Goal: Task Accomplishment & Management: Complete application form

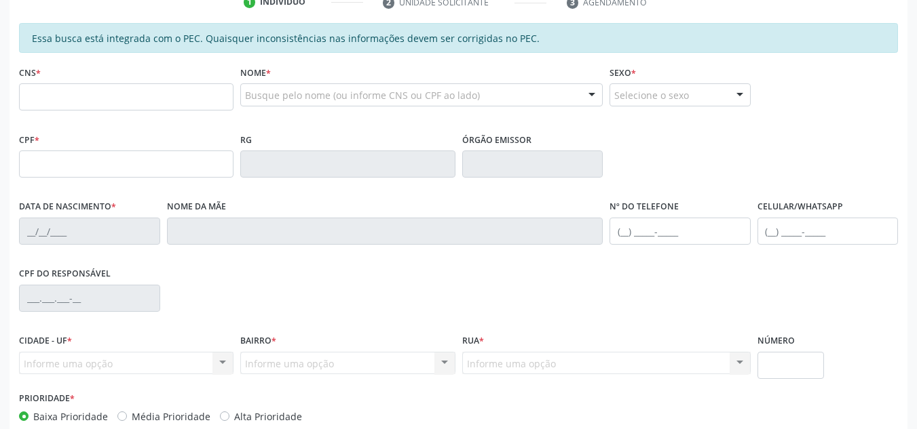
scroll to position [39, 0]
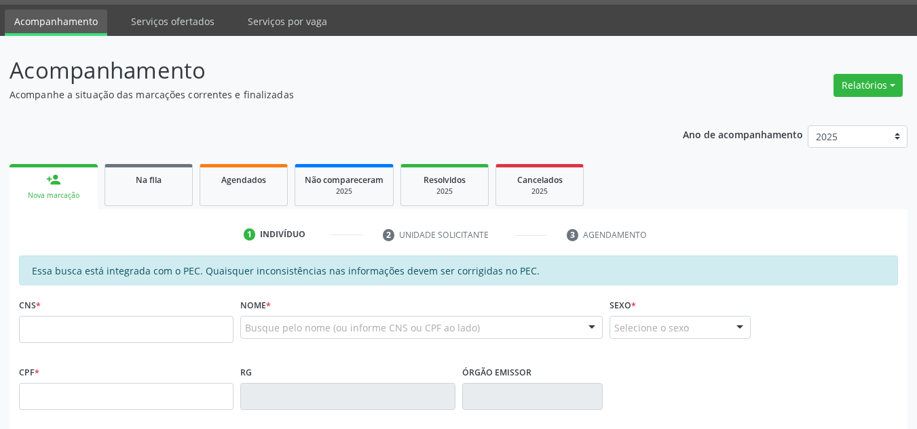
click at [173, 328] on input "text" at bounding box center [126, 329] width 214 height 27
type input "700 8089 8752 5888"
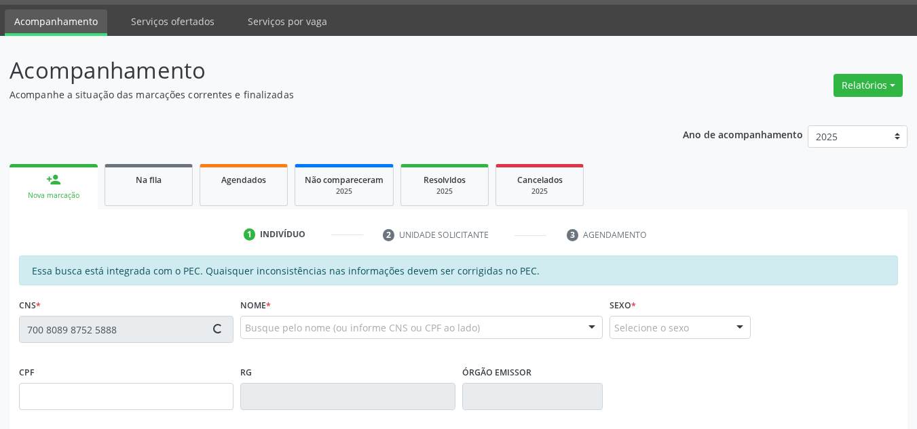
type input "[DATE]"
type input "[PERSON_NAME]"
type input "[PHONE_NUMBER]"
type input "32"
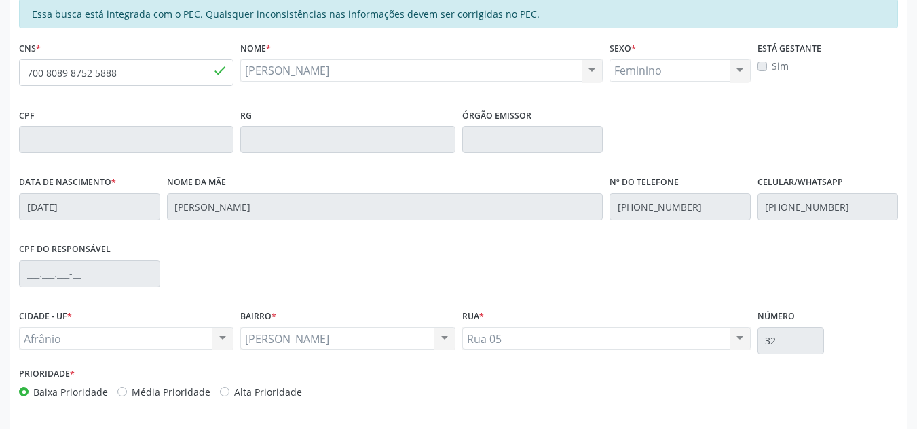
scroll to position [345, 0]
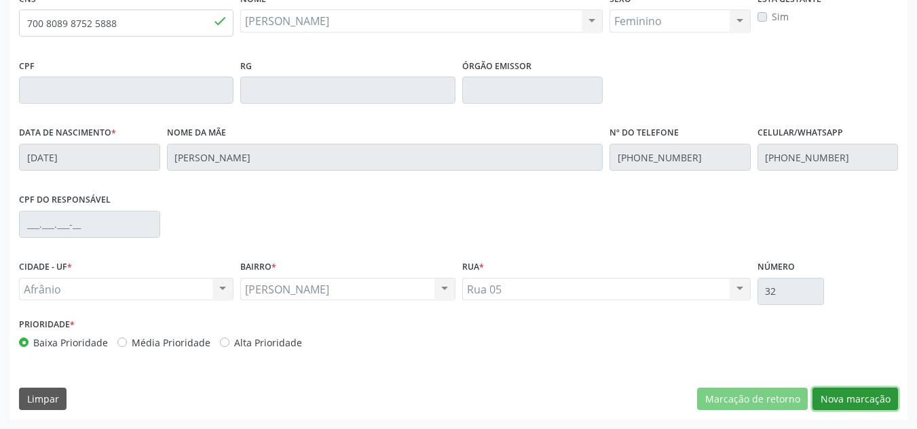
click at [856, 389] on button "Nova marcação" at bounding box center [854, 399] width 85 height 23
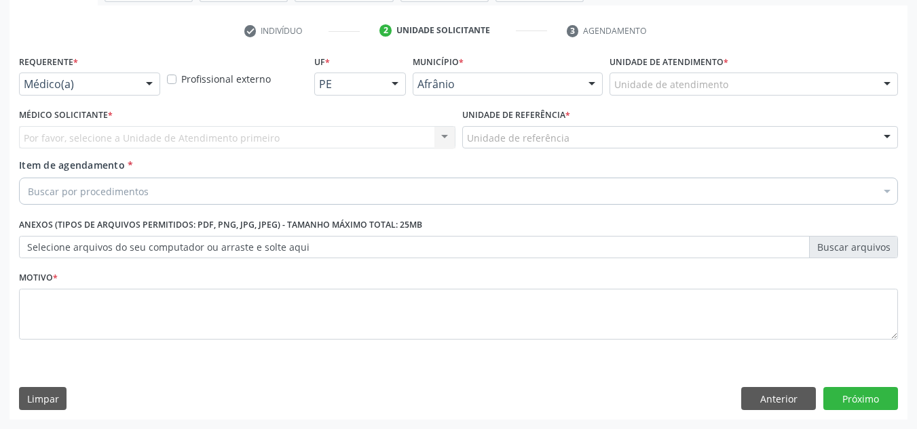
click at [805, 108] on div "Unidade de referência * Unidade de referência ESF de Extrema ESF de Barra das M…" at bounding box center [680, 126] width 436 height 43
click at [804, 96] on div "Unidade de atendimento * Unidade de atendimento Academia da Saude de Afranio Ac…" at bounding box center [753, 78] width 295 height 53
click at [780, 103] on div "Unidade de atendimento * Unidade de atendimento Academia da Saude de Afranio Ac…" at bounding box center [753, 78] width 295 height 53
click at [793, 73] on div "Unidade de atendimento" at bounding box center [753, 84] width 288 height 23
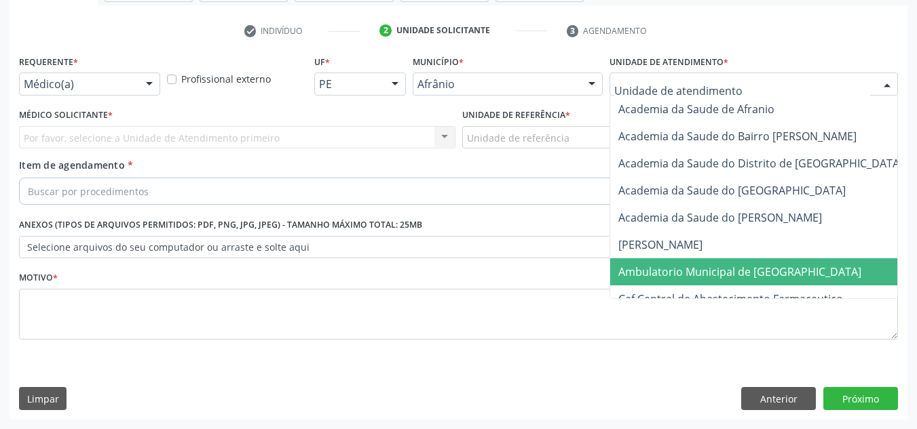
click at [738, 281] on span "Ambulatorio Municipal de [GEOGRAPHIC_DATA]" at bounding box center [775, 271] width 331 height 27
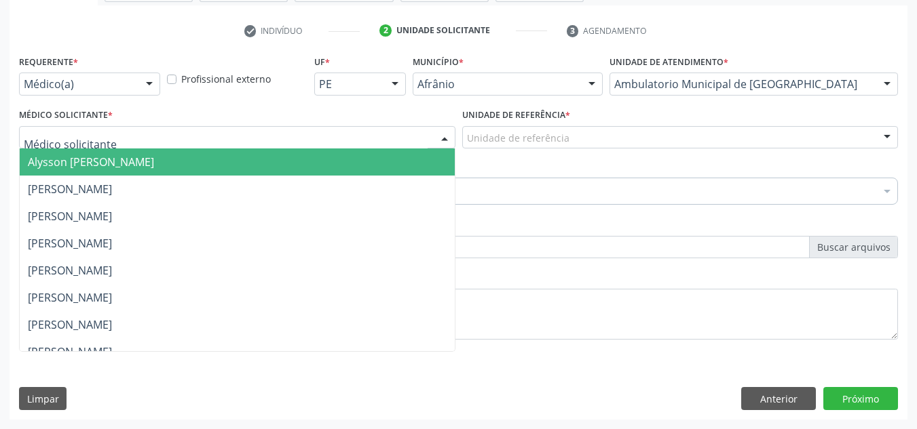
click at [157, 139] on div at bounding box center [237, 137] width 436 height 23
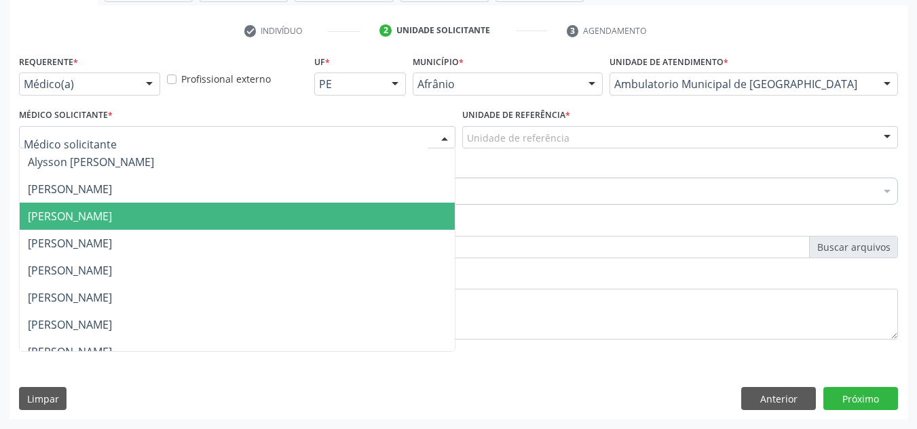
drag, startPoint x: 153, startPoint y: 213, endPoint x: 309, endPoint y: 172, distance: 161.9
click at [112, 212] on span "[PERSON_NAME]" at bounding box center [70, 216] width 84 height 15
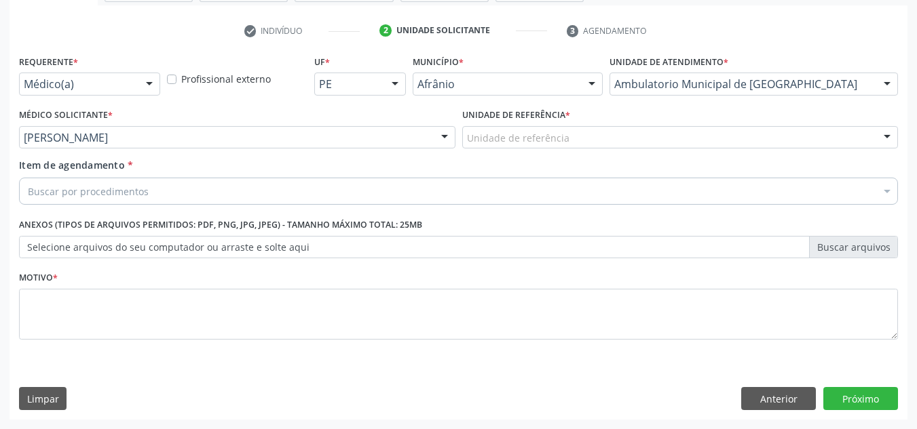
drag, startPoint x: 491, startPoint y: 146, endPoint x: 495, endPoint y: 162, distance: 16.8
click at [495, 149] on div "Unidade de referência ESF de Extrema ESF de Barra das Melancias ESF [PERSON_NAM…" at bounding box center [680, 137] width 436 height 23
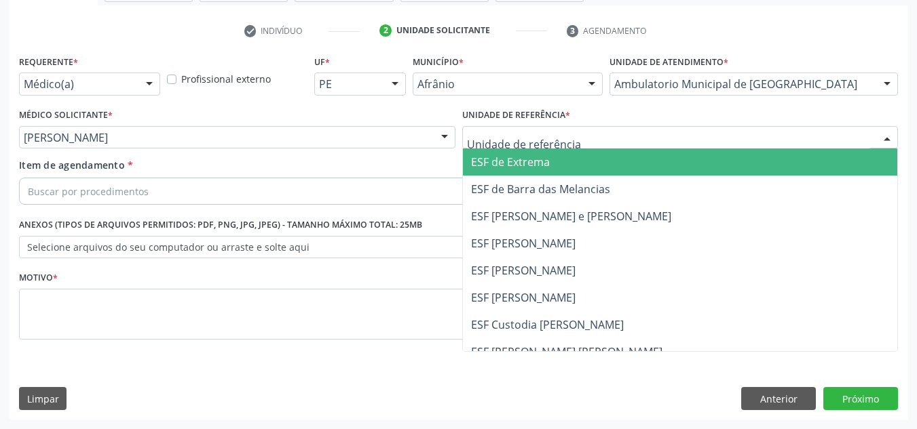
drag, startPoint x: 488, startPoint y: 244, endPoint x: 457, endPoint y: 204, distance: 51.3
click at [485, 243] on span "ESF [PERSON_NAME]" at bounding box center [523, 243] width 104 height 15
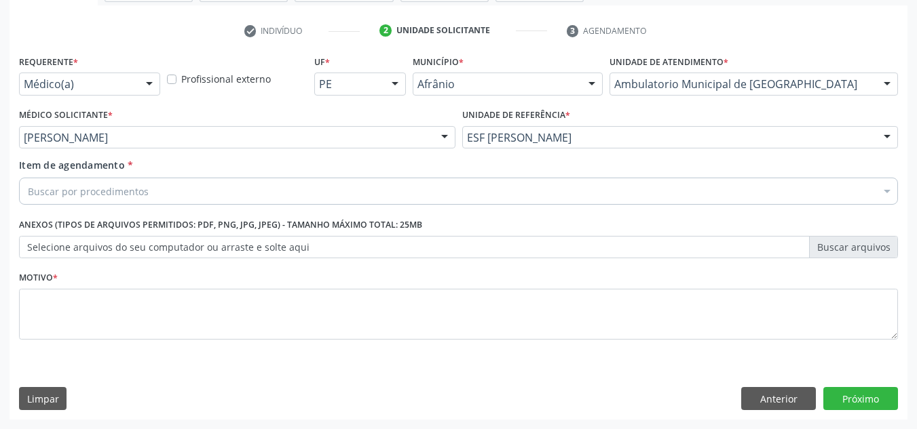
drag, startPoint x: 445, startPoint y: 184, endPoint x: 444, endPoint y: 197, distance: 13.0
click at [446, 191] on div "Buscar por procedimentos" at bounding box center [458, 191] width 879 height 27
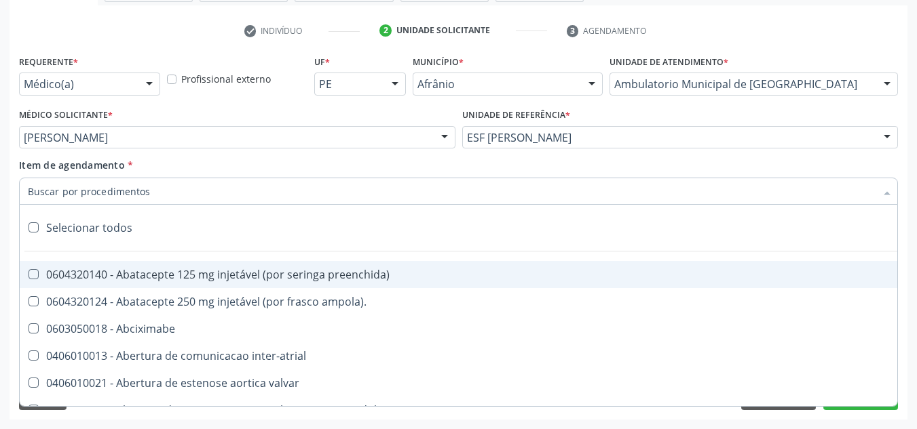
click at [444, 197] on input "Item de agendamento *" at bounding box center [451, 191] width 847 height 27
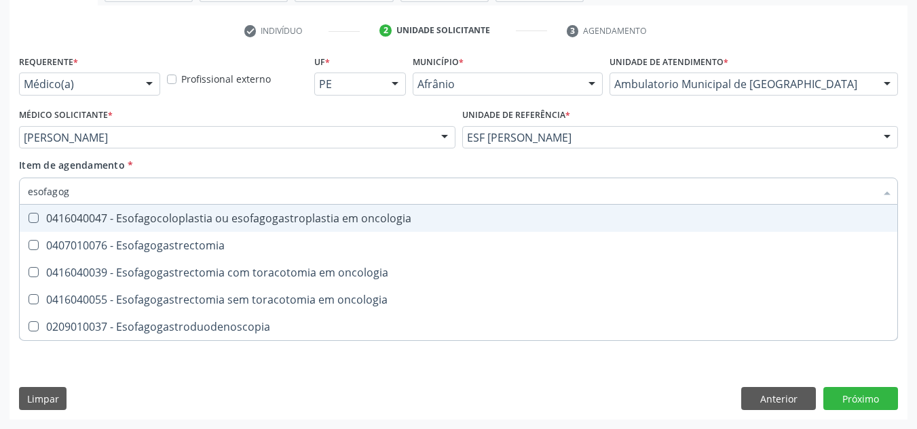
type input "esofagoga"
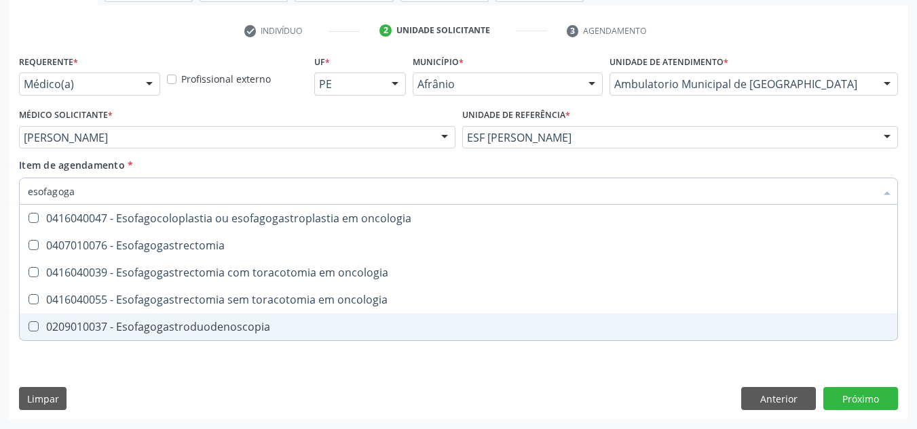
click at [278, 320] on span "0209010037 - Esofagogastroduodenoscopia" at bounding box center [458, 326] width 877 height 27
checkbox Esofagogastroduodenoscopia "true"
click at [358, 364] on div "Requerente * Médico(a) Médico(a) Enfermeiro(a) Paciente Nenhum resultado encont…" at bounding box center [458, 236] width 898 height 368
checkbox Esofagogastrectomia "true"
checkbox Esofagogastroduodenoscopia "false"
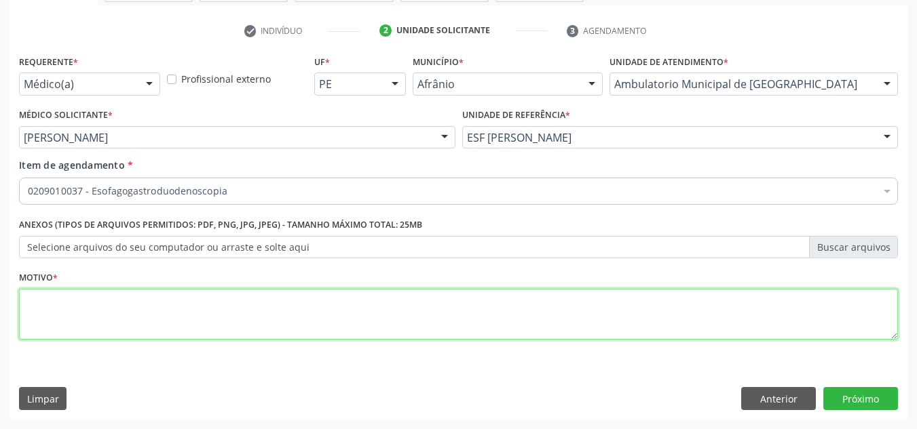
click at [250, 297] on textarea at bounding box center [458, 315] width 879 height 52
type textarea "h"
type textarea "H.PILORY"
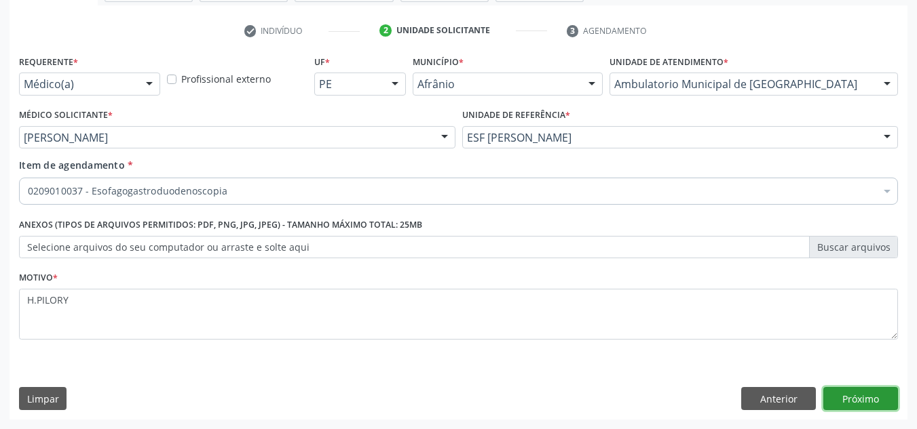
click at [875, 404] on button "Próximo" at bounding box center [860, 398] width 75 height 23
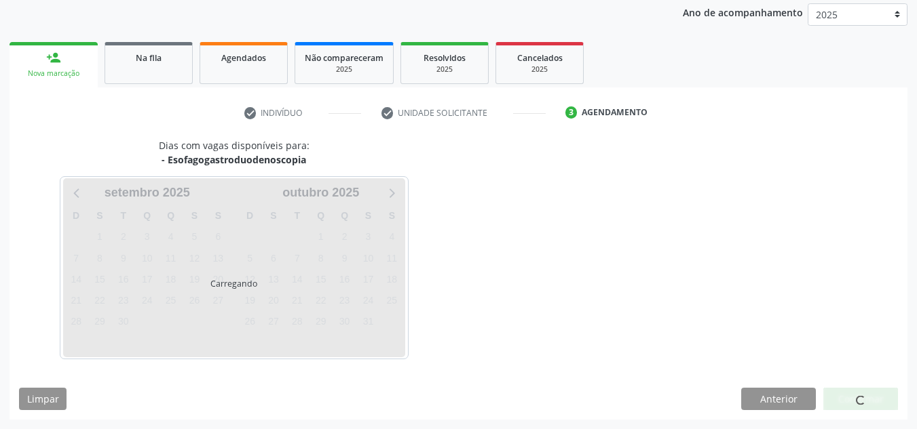
scroll to position [161, 0]
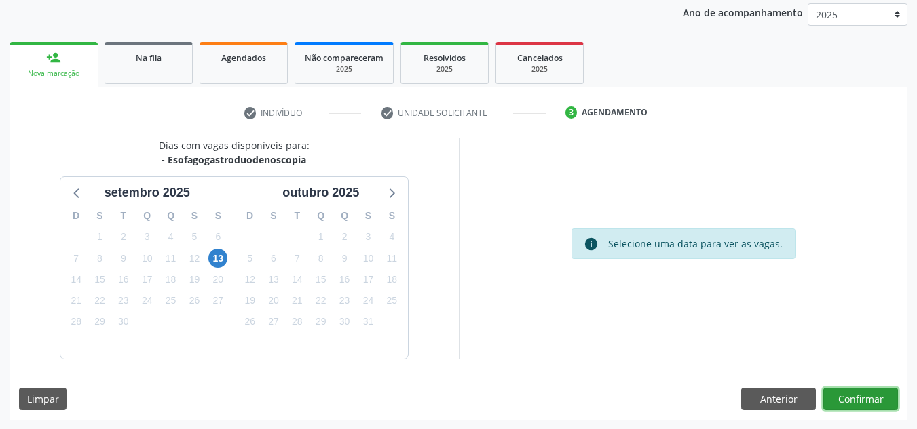
click at [847, 396] on button "Confirmar" at bounding box center [860, 399] width 75 height 23
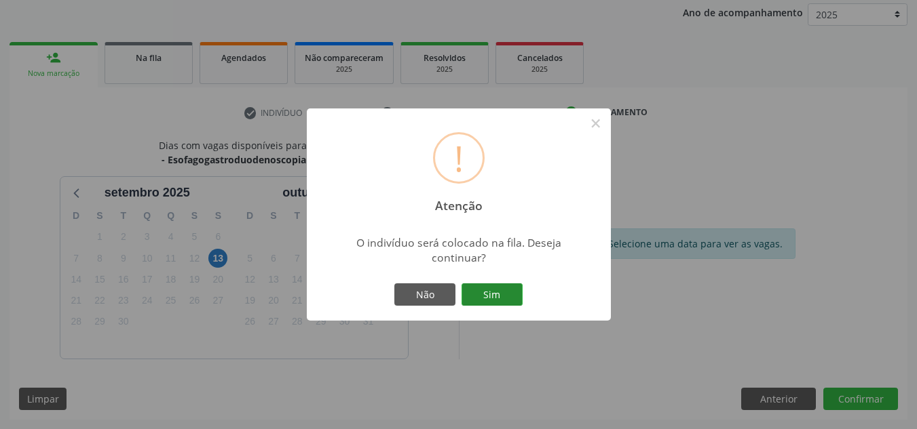
click at [518, 294] on button "Sim" at bounding box center [491, 295] width 61 height 23
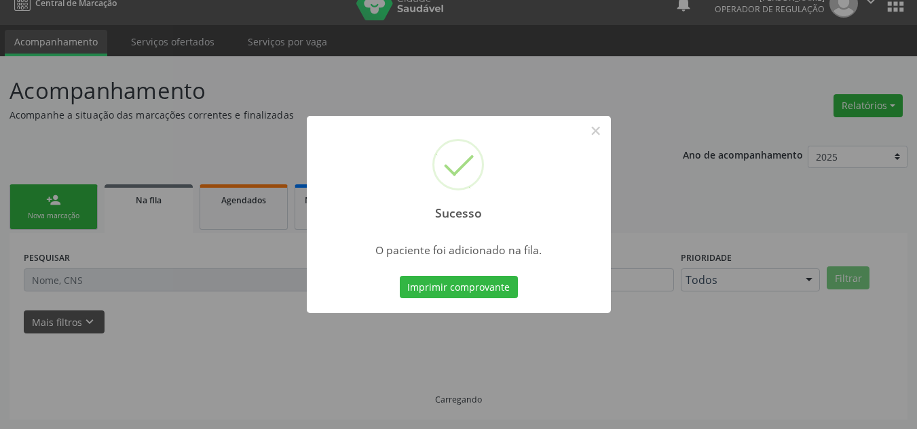
scroll to position [18, 0]
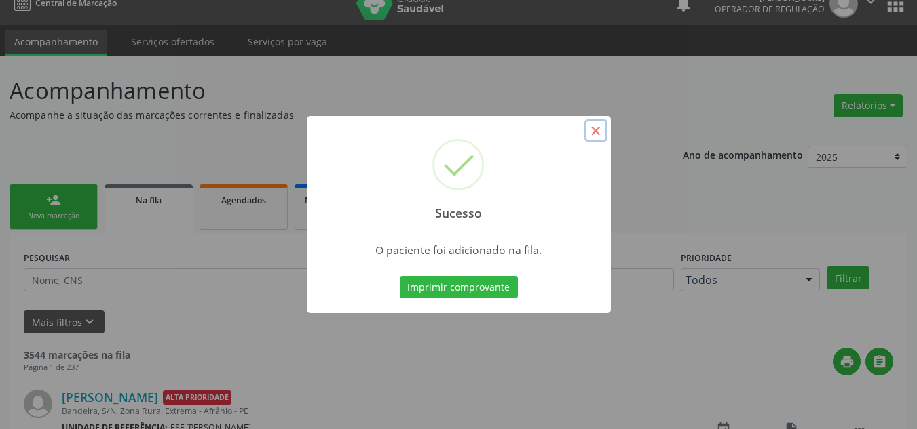
click at [599, 134] on button "×" at bounding box center [595, 130] width 23 height 23
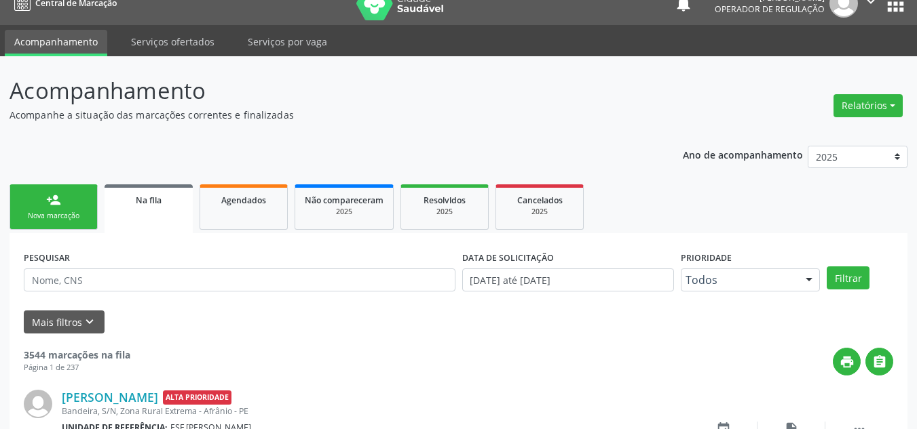
click at [67, 218] on div "Nova marcação" at bounding box center [54, 216] width 68 height 10
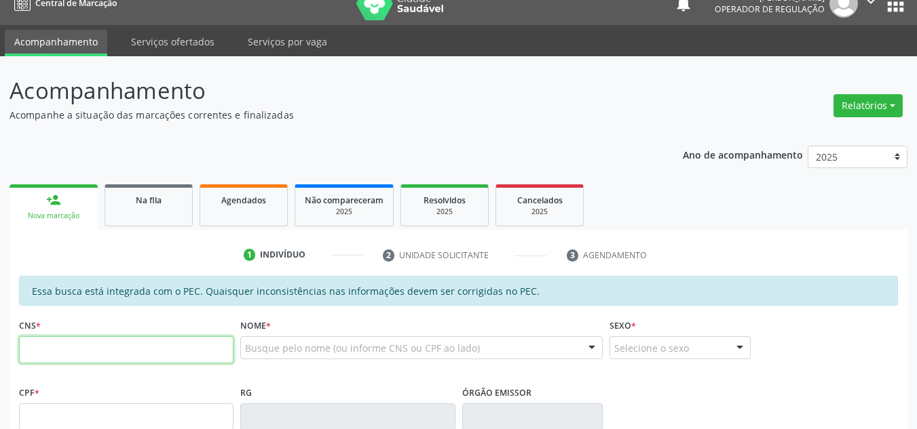
click at [212, 348] on input "text" at bounding box center [126, 350] width 214 height 27
click at [172, 354] on input "text" at bounding box center [126, 350] width 214 height 27
click at [88, 358] on input "text" at bounding box center [126, 350] width 214 height 27
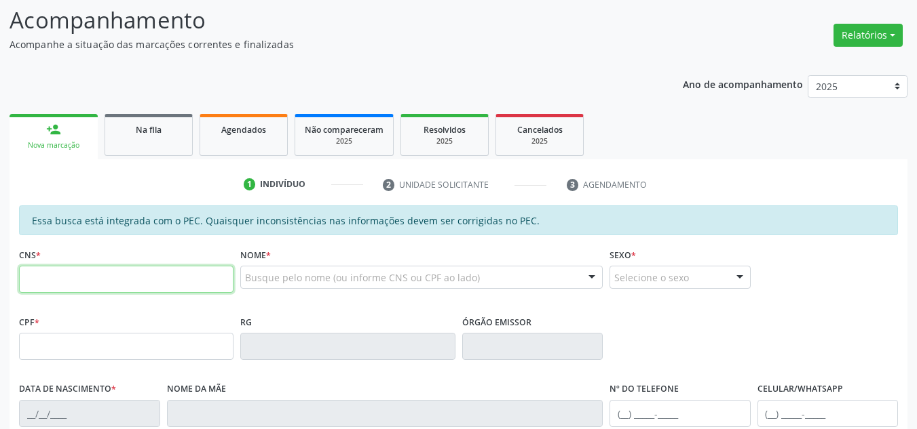
scroll to position [290, 0]
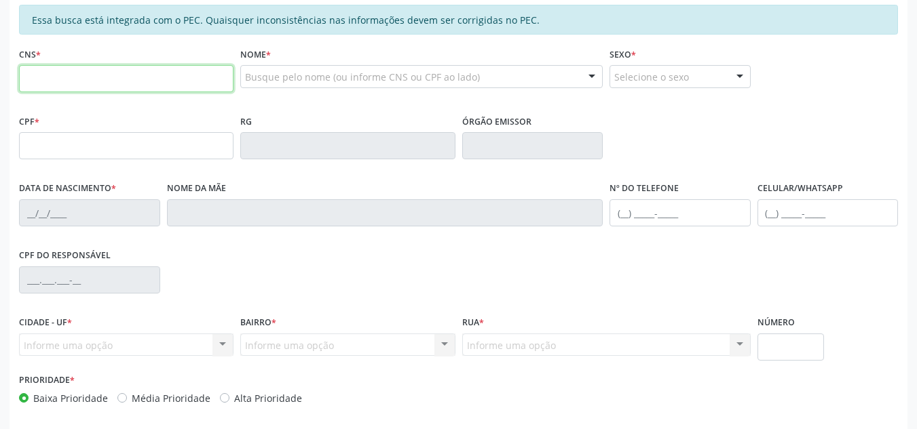
click at [37, 73] on input "text" at bounding box center [126, 78] width 214 height 27
click at [100, 77] on input "text" at bounding box center [126, 78] width 214 height 27
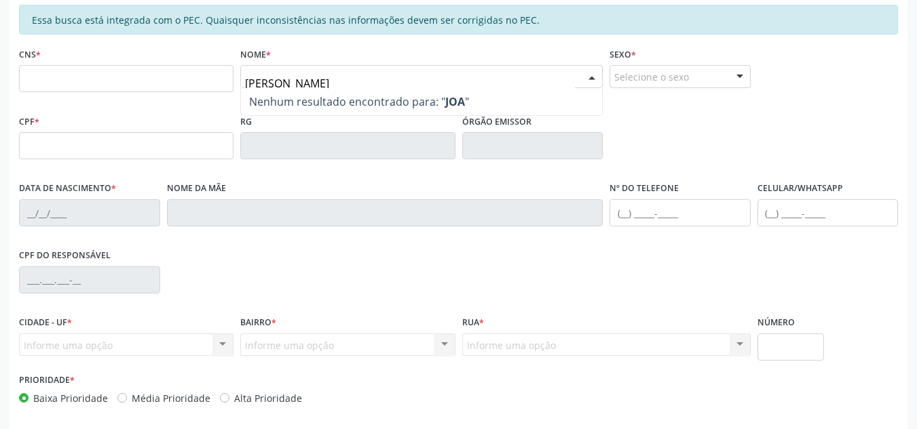
type input "J"
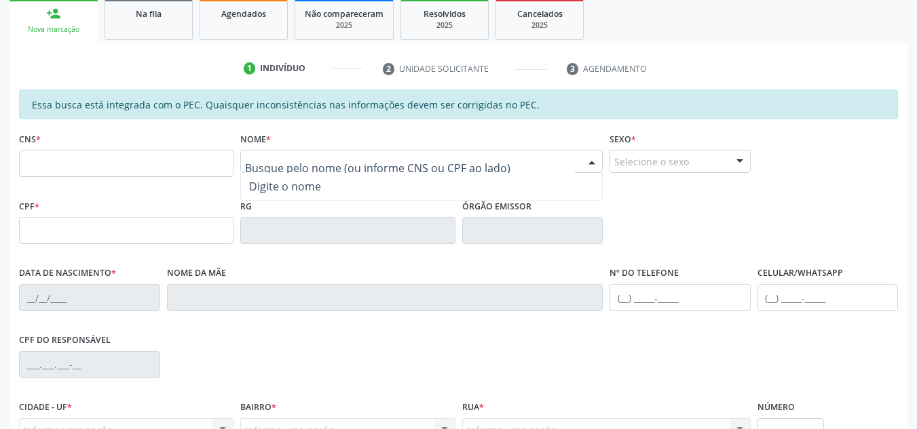
scroll to position [86, 0]
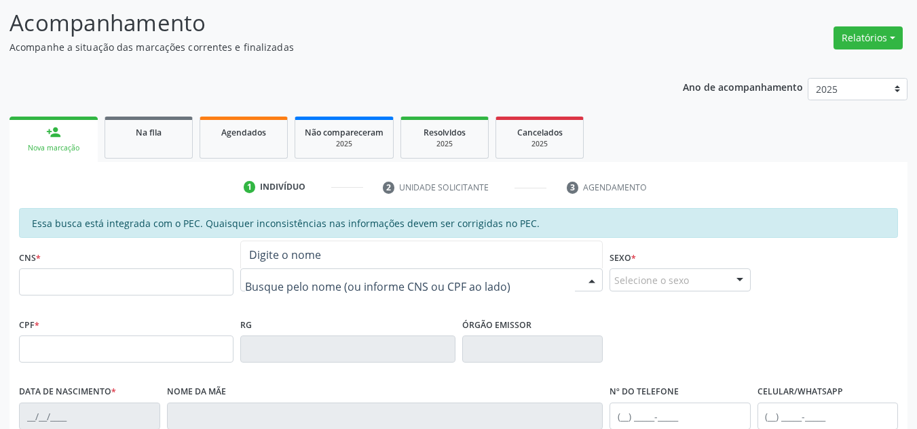
click at [478, 273] on div at bounding box center [421, 280] width 362 height 23
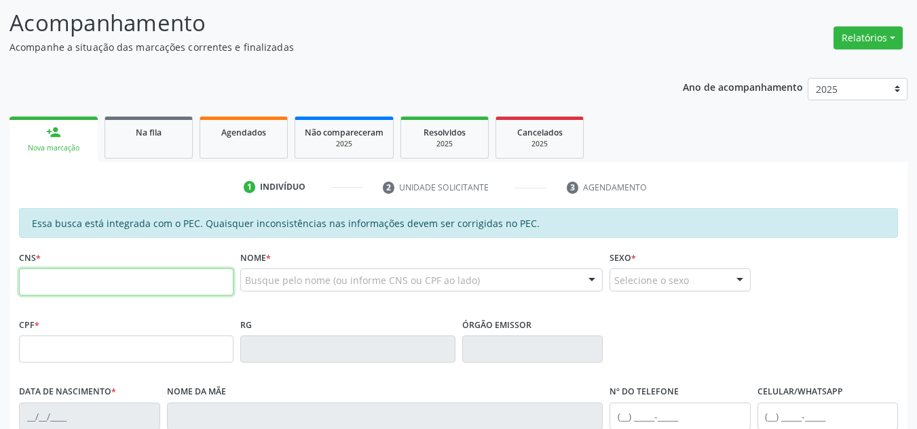
click at [184, 286] on input "text" at bounding box center [126, 282] width 214 height 27
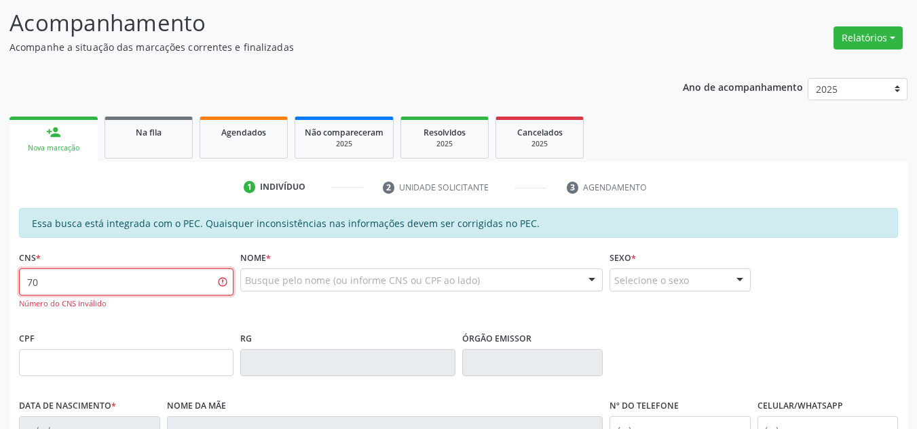
type input "7"
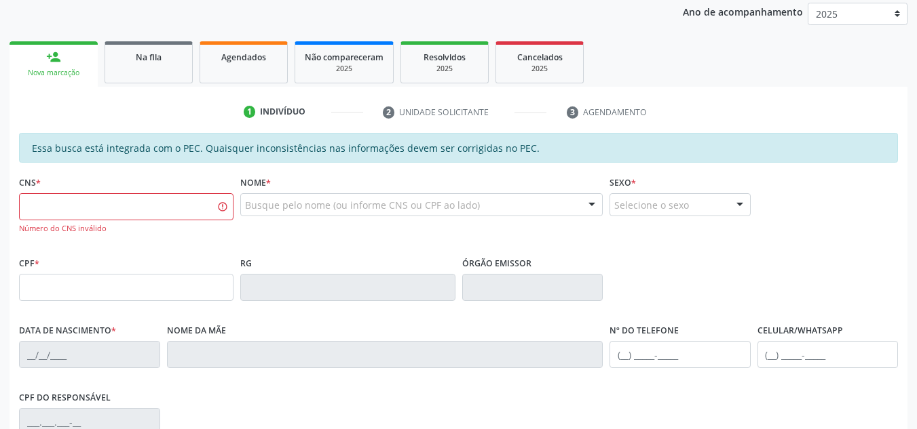
scroll to position [290, 0]
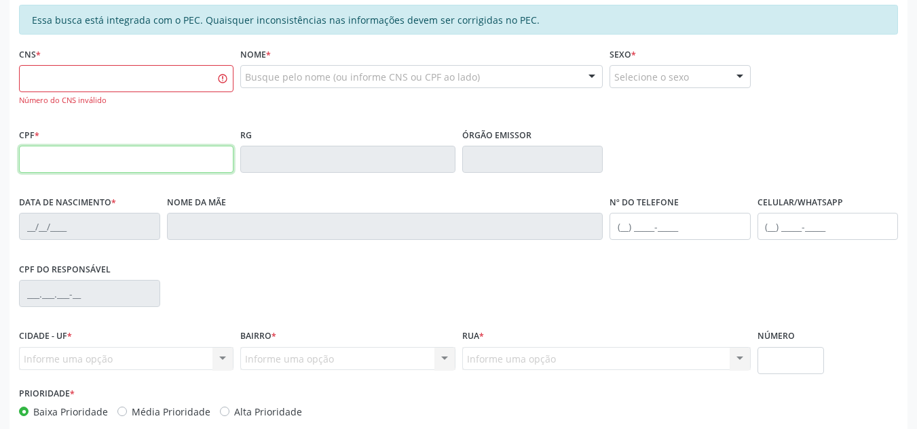
click at [37, 169] on input "text" at bounding box center [126, 159] width 214 height 27
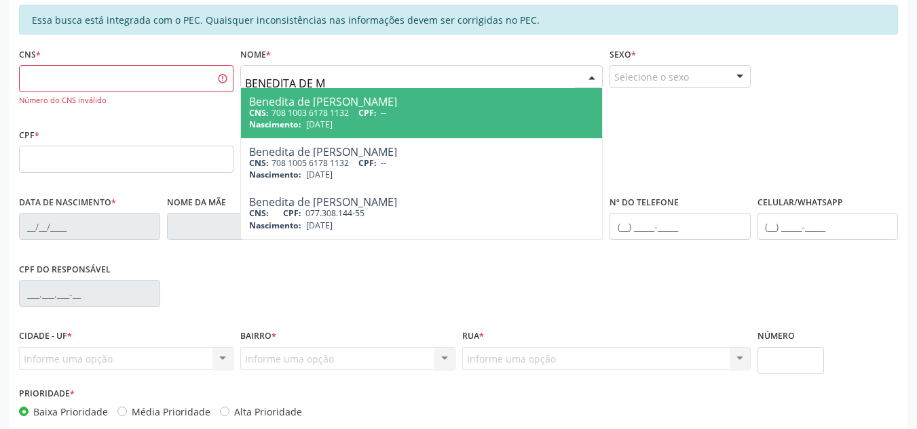
click at [389, 105] on div "Benedita de [PERSON_NAME]" at bounding box center [421, 101] width 345 height 11
type input "BENEDITA DE M"
type input "708 1003 6178 1132"
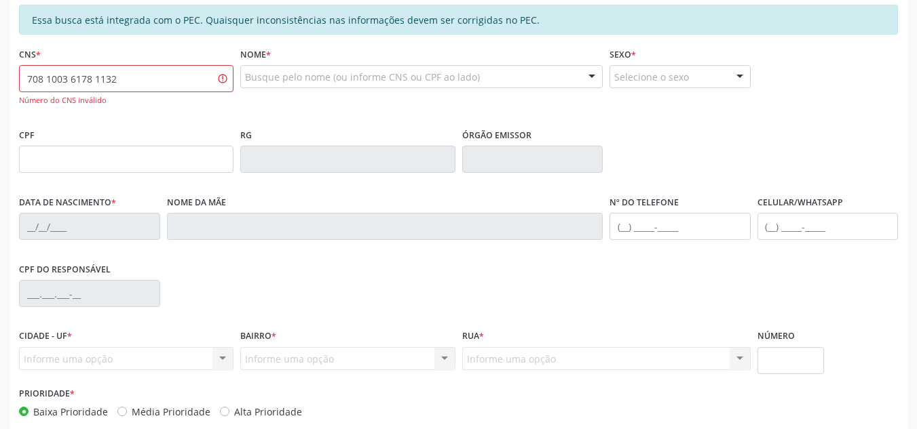
click at [478, 79] on div "Busque pelo nome (ou informe CNS ou CPF ao lado)" at bounding box center [421, 76] width 362 height 23
click at [193, 73] on input "708 1003 6178 1132" at bounding box center [126, 78] width 214 height 27
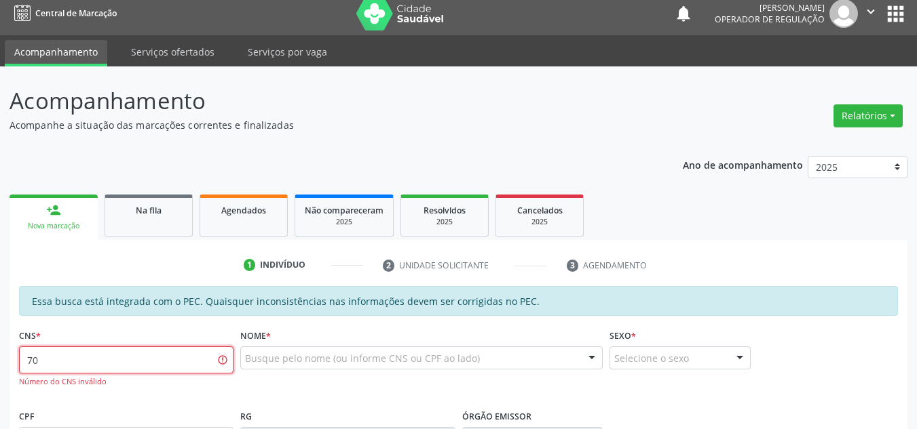
scroll to position [0, 0]
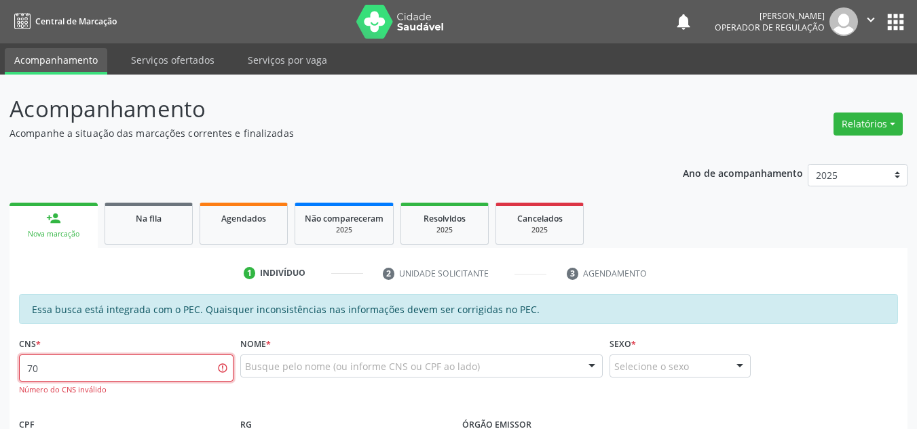
type input "7"
type input "700 5029 8104 0960"
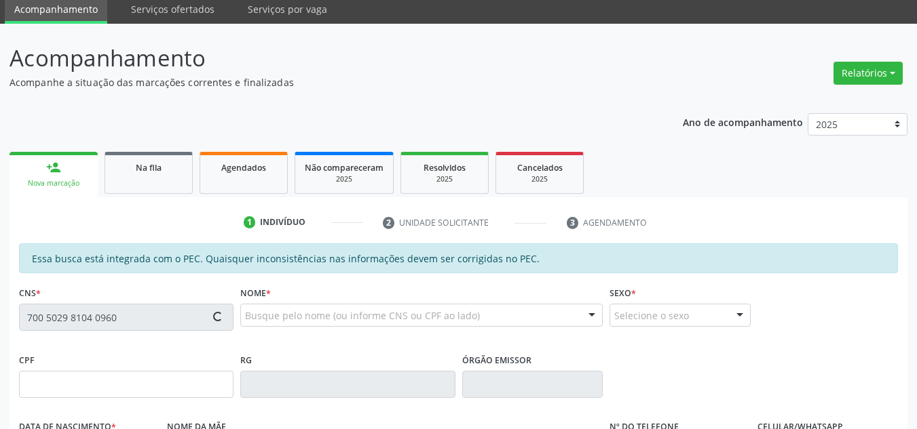
type input "[DATE]"
type input "[PERSON_NAME]"
type input "[PHONE_NUMBER]"
type input "S/N"
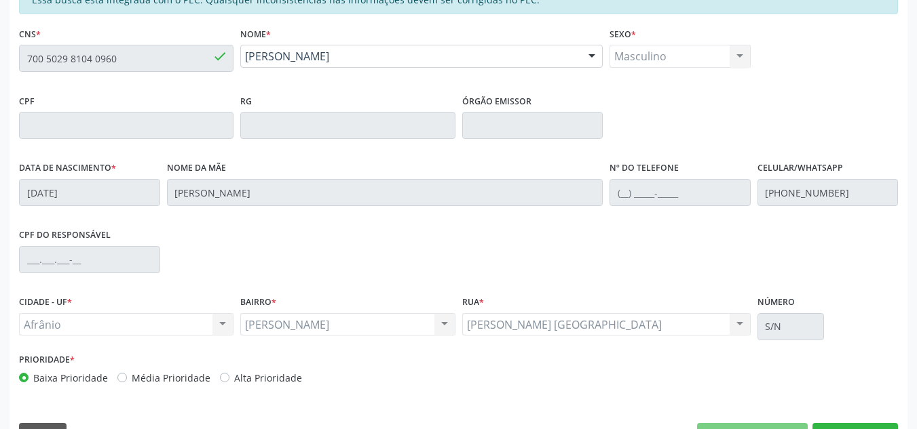
scroll to position [345, 0]
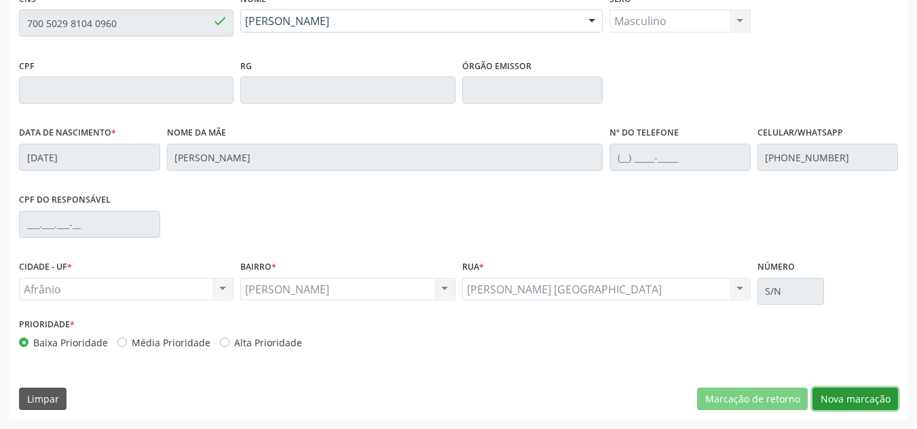
click at [860, 400] on button "Nova marcação" at bounding box center [854, 399] width 85 height 23
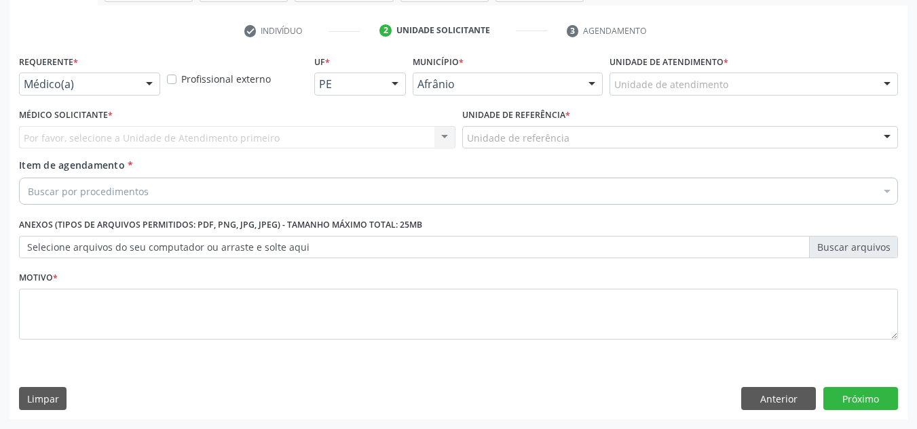
scroll to position [243, 0]
click at [877, 71] on div "Unidade de atendimento * Unidade de atendimento Academia da Saude de Afranio Ac…" at bounding box center [753, 73] width 288 height 43
click at [875, 85] on div "Academia da Saude de Afranio Academia da Saude do Bairro [PERSON_NAME] Academia…" at bounding box center [753, 84] width 288 height 23
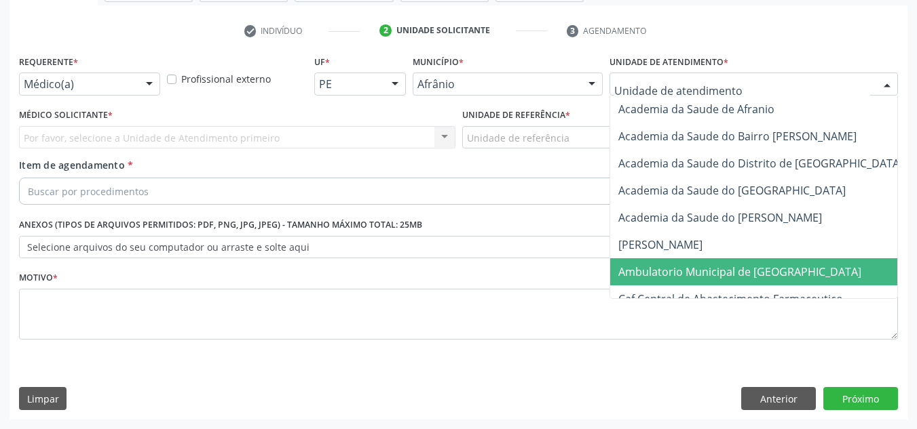
click at [770, 275] on span "Ambulatorio Municipal de [GEOGRAPHIC_DATA]" at bounding box center [739, 272] width 243 height 15
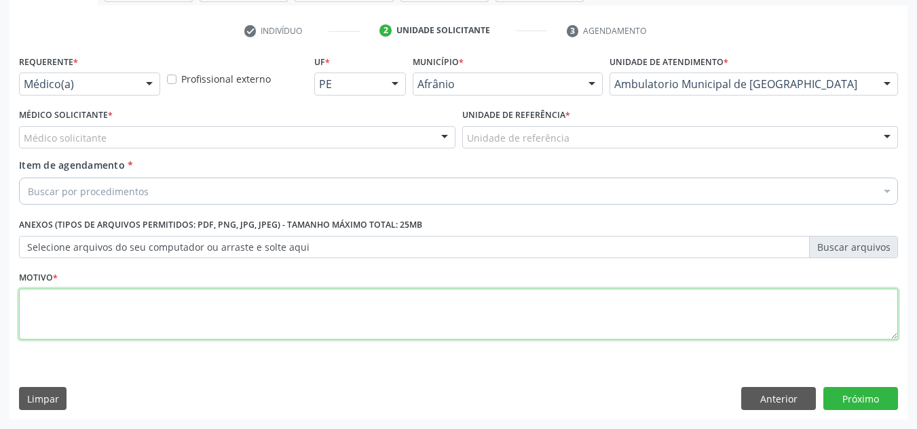
click at [138, 295] on textarea at bounding box center [458, 315] width 879 height 52
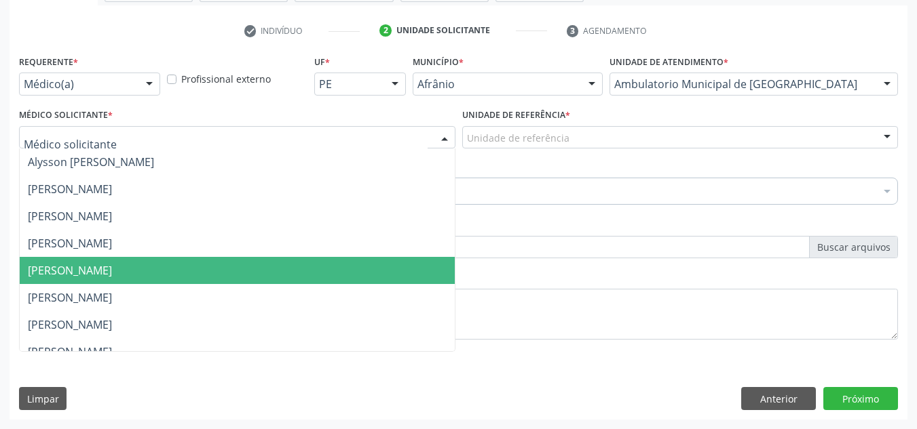
drag, startPoint x: 135, startPoint y: 265, endPoint x: 519, endPoint y: 158, distance: 398.7
click at [112, 265] on span "[PERSON_NAME]" at bounding box center [70, 270] width 84 height 15
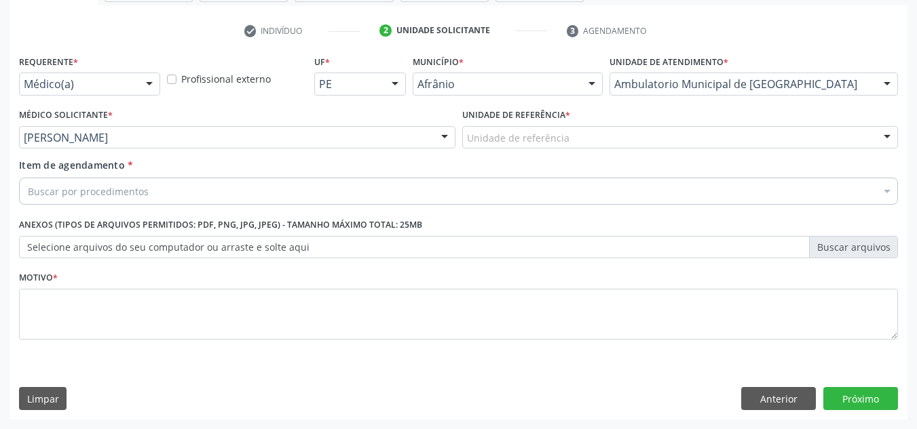
drag, startPoint x: 645, startPoint y: 138, endPoint x: 632, endPoint y: 170, distance: 35.0
click at [639, 149] on div "Unidade de referência ESF de Extrema ESF de Barra das Melancias ESF [PERSON_NAM…" at bounding box center [680, 137] width 436 height 23
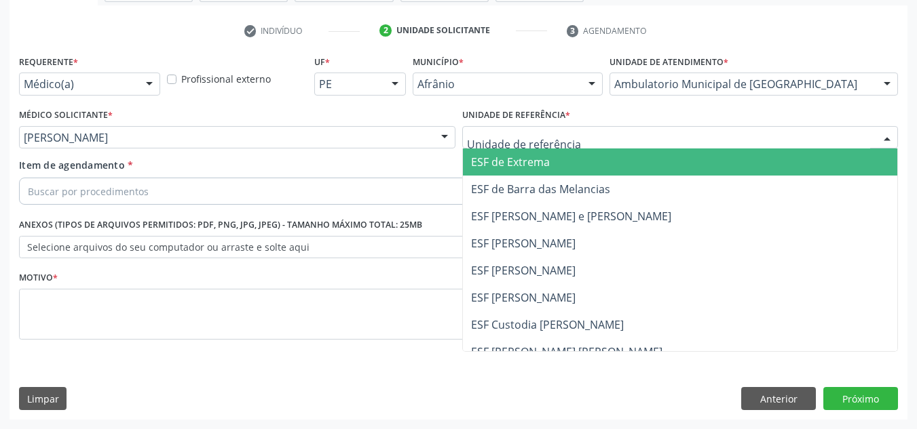
drag, startPoint x: 615, startPoint y: 213, endPoint x: 491, endPoint y: 233, distance: 126.4
click at [545, 231] on ul "ESF de Extrema ESF de Barra das Melancias ESF [PERSON_NAME] e [PERSON_NAME] ESF…" at bounding box center [680, 284] width 435 height 271
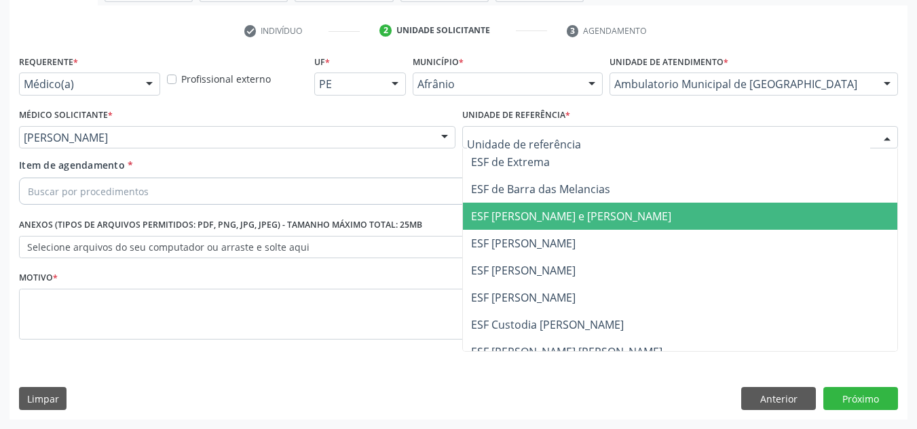
click at [574, 220] on span "ESF [PERSON_NAME] e [PERSON_NAME]" at bounding box center [571, 216] width 200 height 15
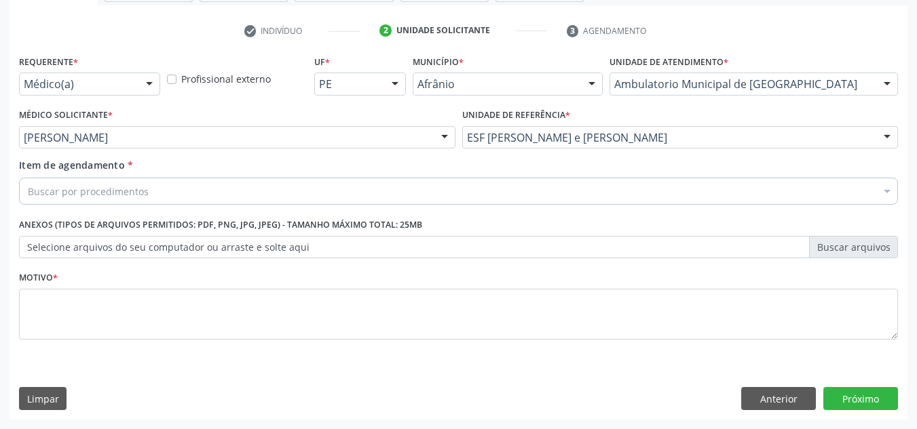
click at [525, 197] on div "Buscar por procedimentos" at bounding box center [458, 191] width 879 height 27
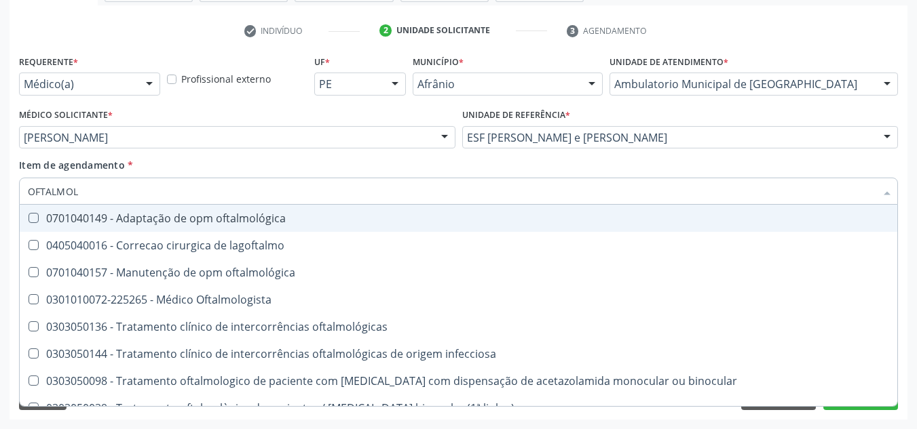
type input "OFTALMOLO"
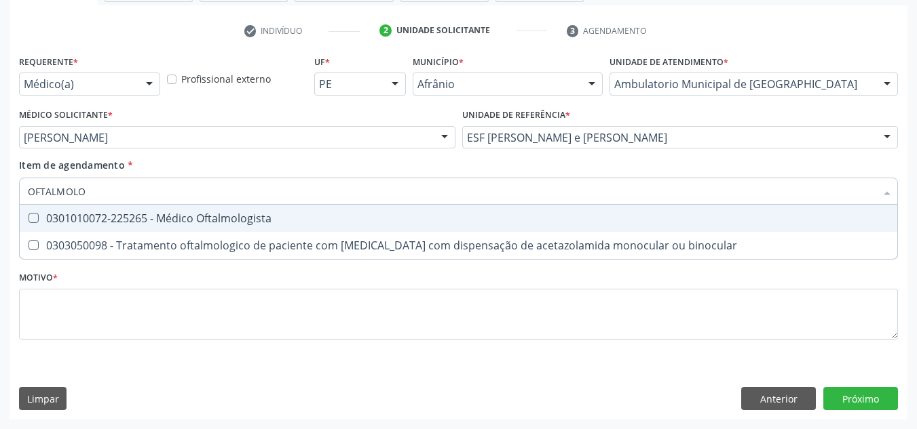
click at [496, 211] on span "0301010072-225265 - Médico Oftalmologista" at bounding box center [458, 218] width 877 height 27
checkbox Oftalmologista "true"
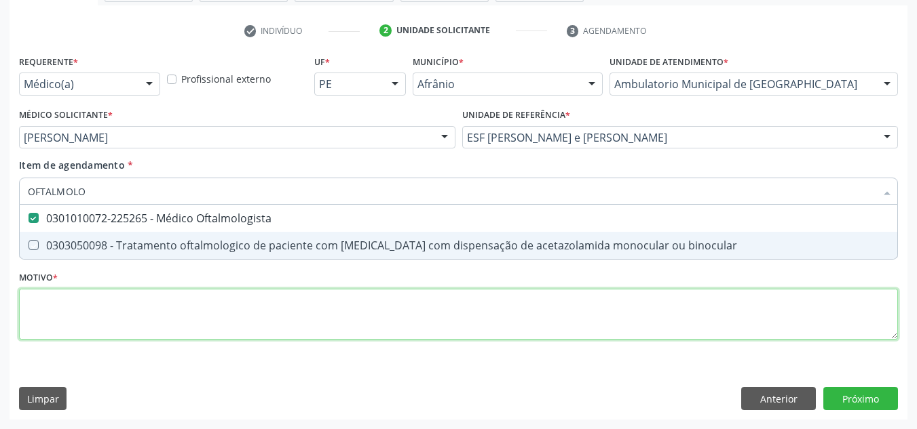
click at [442, 317] on div "Requerente * Médico(a) Médico(a) Enfermeiro(a) Paciente Nenhum resultado encont…" at bounding box center [458, 205] width 879 height 307
checkbox binocular "true"
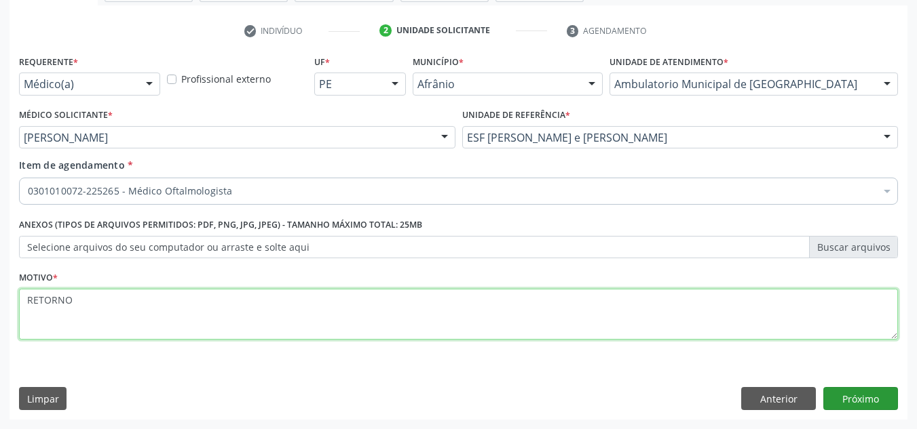
type textarea "RETORNO"
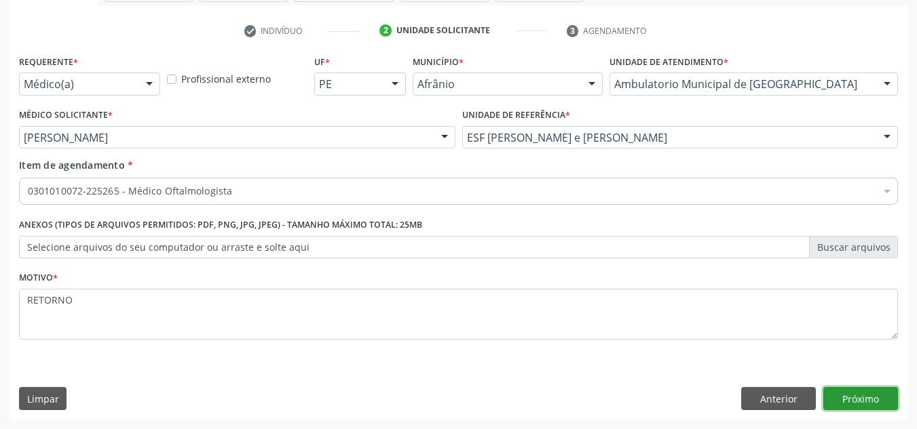
click at [864, 399] on button "Próximo" at bounding box center [860, 398] width 75 height 23
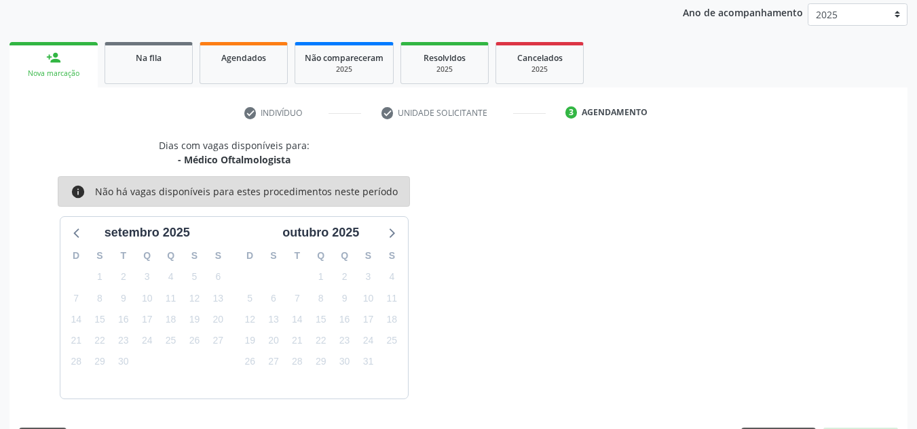
scroll to position [201, 0]
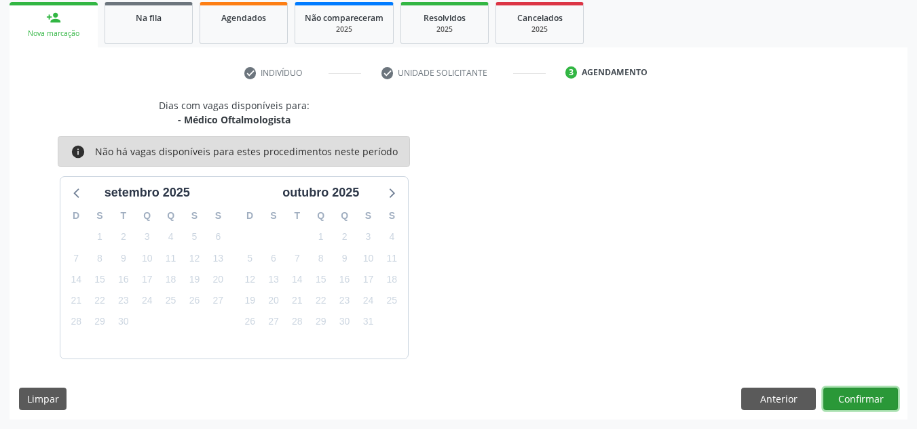
click at [864, 399] on button "Confirmar" at bounding box center [860, 399] width 75 height 23
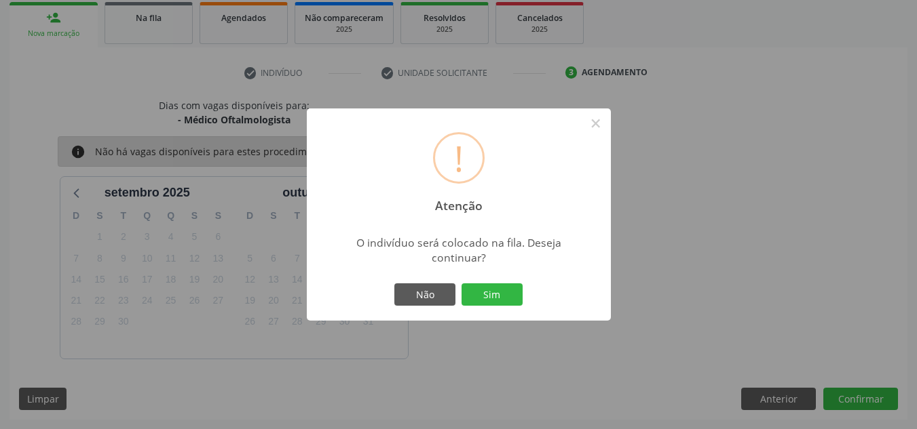
click at [461, 284] on button "Sim" at bounding box center [491, 295] width 61 height 23
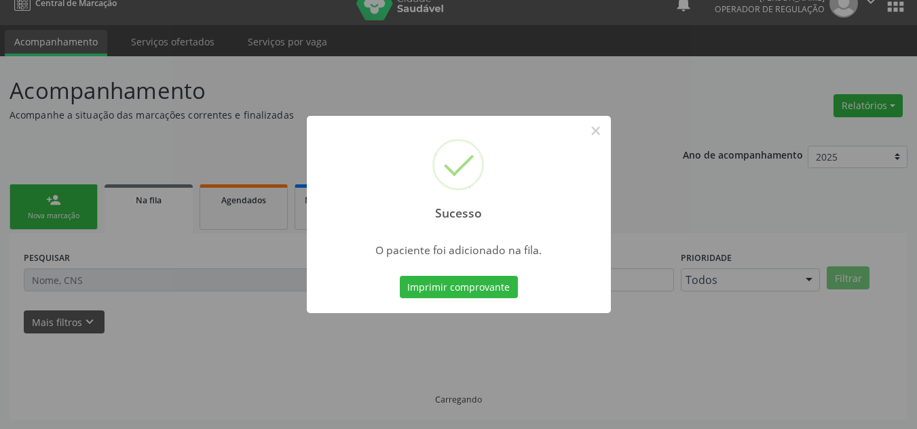
scroll to position [18, 0]
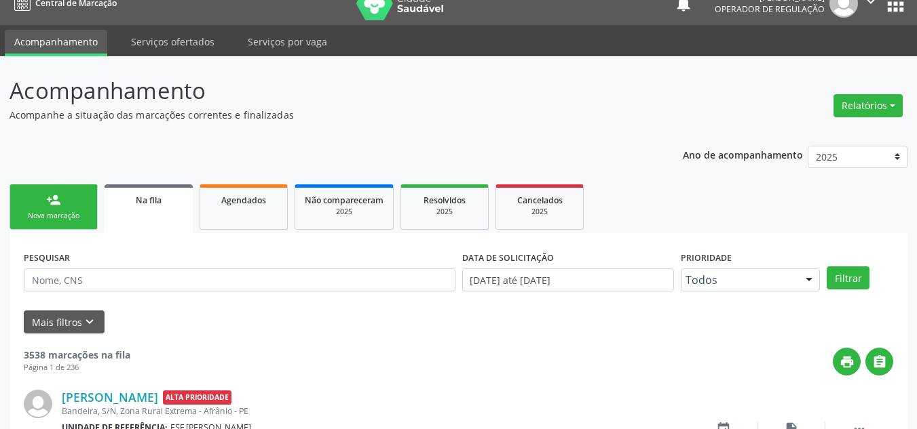
click at [64, 225] on link "person_add Nova marcação" at bounding box center [53, 207] width 88 height 45
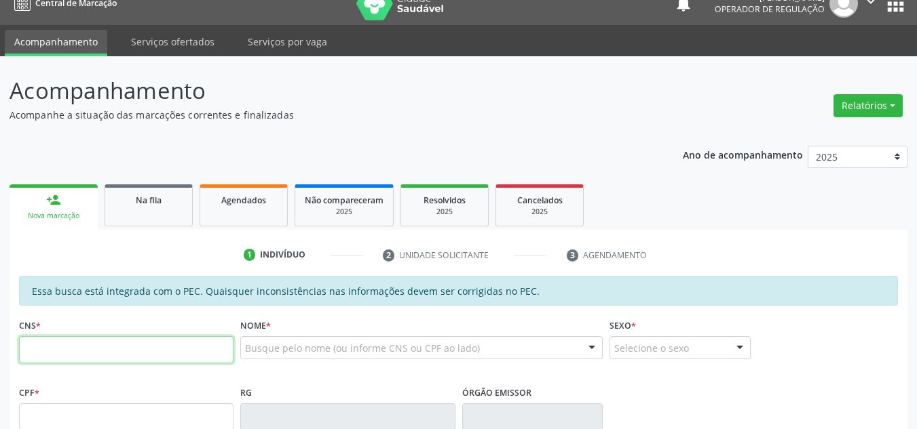
click at [92, 362] on input "text" at bounding box center [126, 350] width 214 height 27
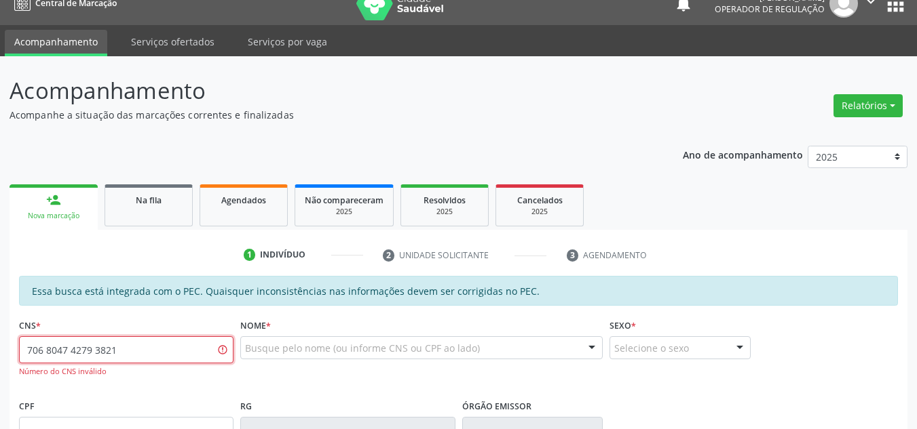
type input "706 8047 4279 3821"
drag, startPoint x: 142, startPoint y: 339, endPoint x: 9, endPoint y: 369, distance: 136.3
click at [5, 366] on div "Acompanhamento Acompanhe a situação das marcações correntes e finalizadas Relat…" at bounding box center [458, 413] width 917 height 714
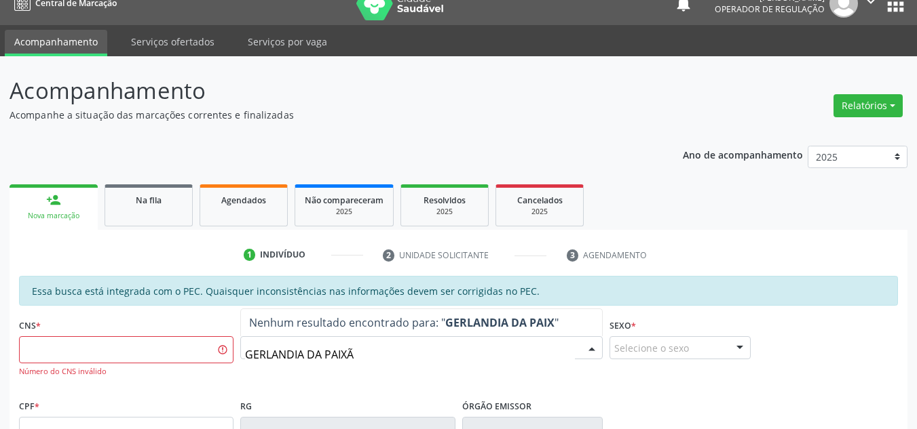
type input "GERLANDIA DA PAIXÃO"
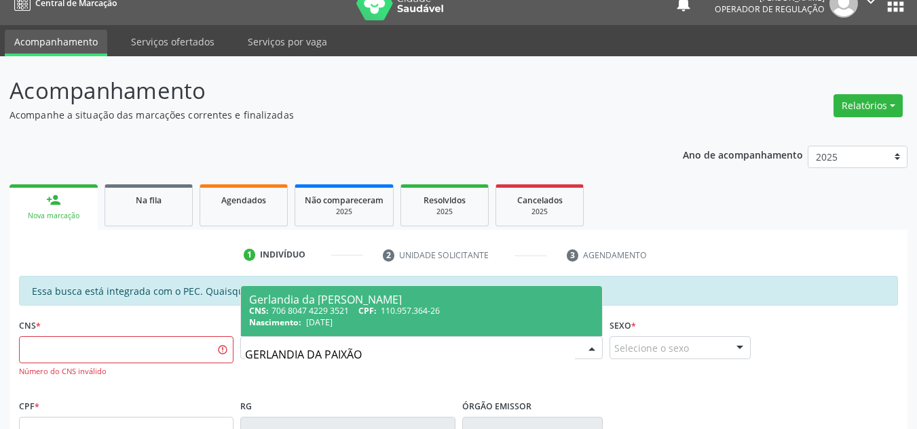
click at [478, 309] on div "CNS: 706 8047 4229 3521 CPF: 110.957.364-26" at bounding box center [421, 311] width 345 height 12
type input "706 8047 4229 3521"
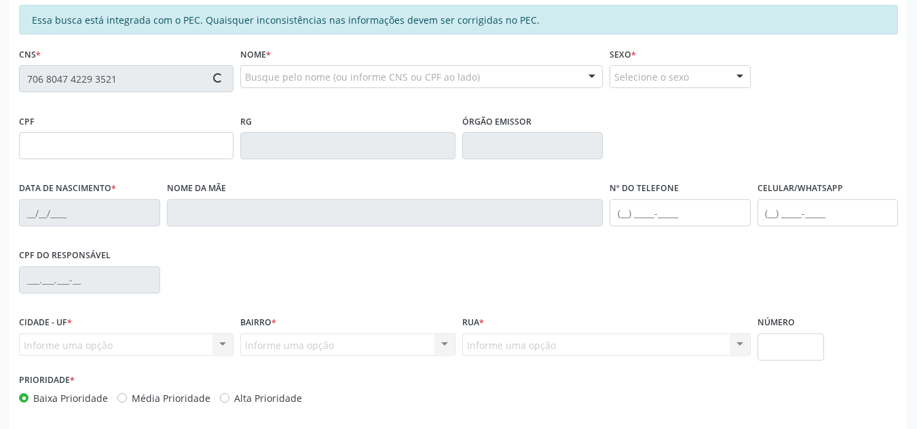
type input "110.957.364-26"
type input "[DATE]"
type input "[PERSON_NAME] da [PERSON_NAME]"
type input "[PHONE_NUMBER]"
type input "S/N"
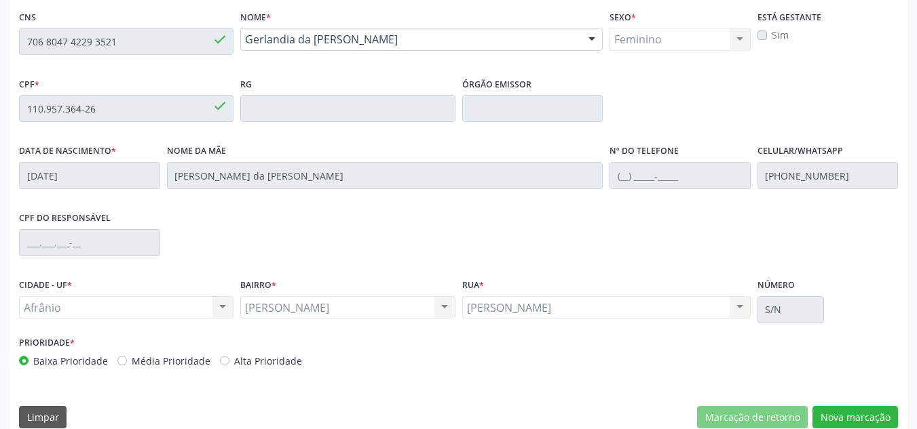
scroll to position [345, 0]
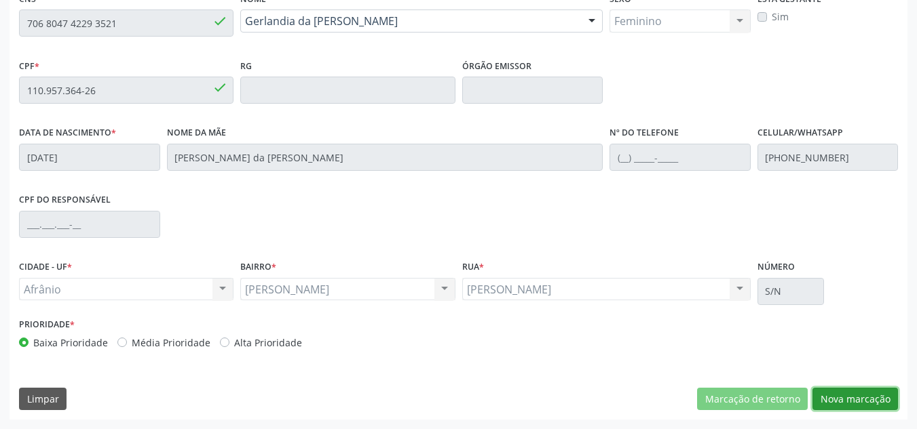
click at [841, 409] on button "Nova marcação" at bounding box center [854, 399] width 85 height 23
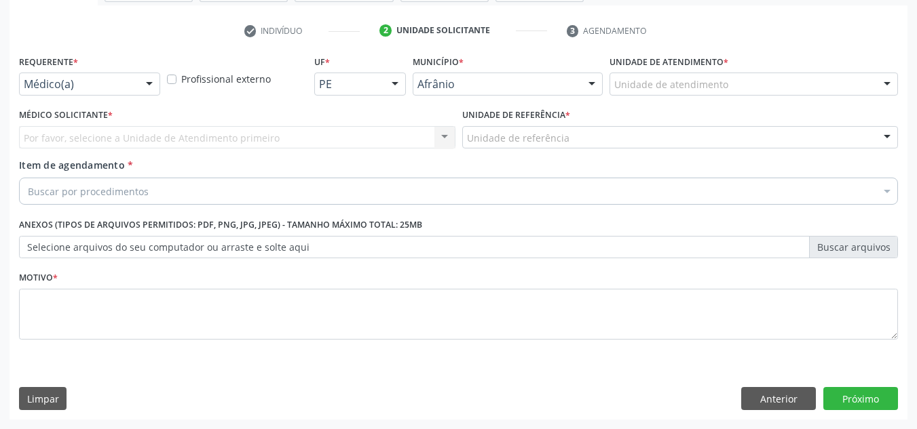
scroll to position [243, 0]
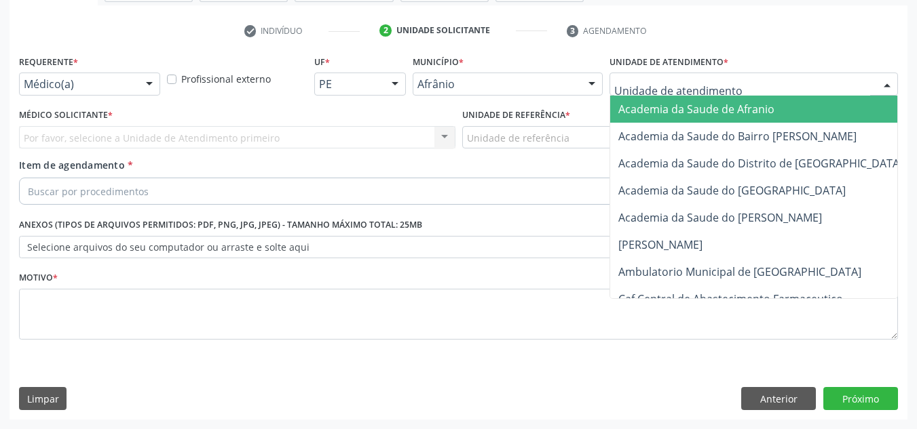
click at [771, 95] on div "Academia da Saude de Afranio Academia da Saude do Bairro [PERSON_NAME] Academia…" at bounding box center [753, 84] width 288 height 23
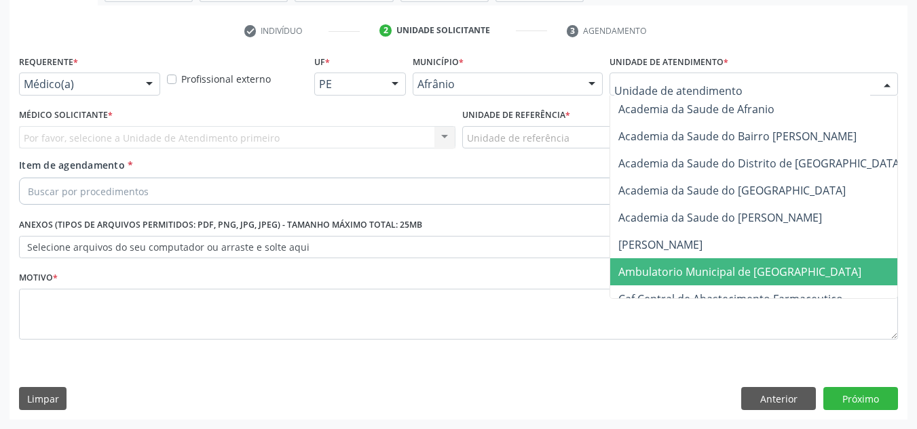
click at [735, 267] on span "Ambulatorio Municipal de [GEOGRAPHIC_DATA]" at bounding box center [739, 272] width 243 height 15
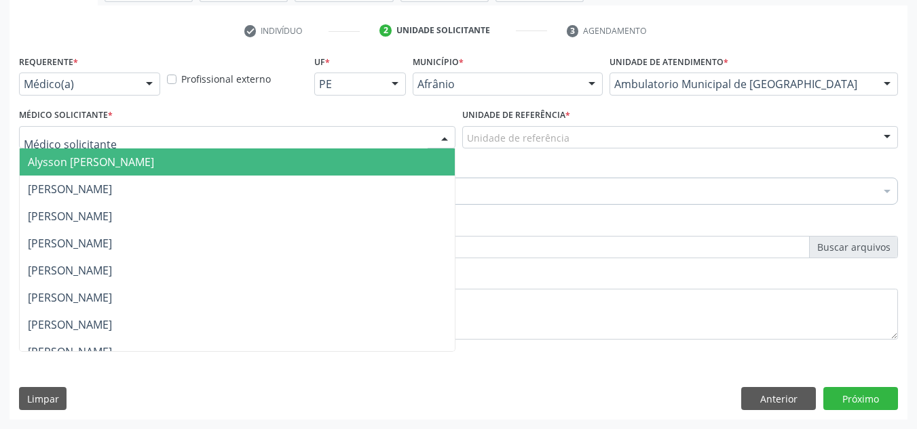
click at [381, 132] on div at bounding box center [237, 137] width 436 height 23
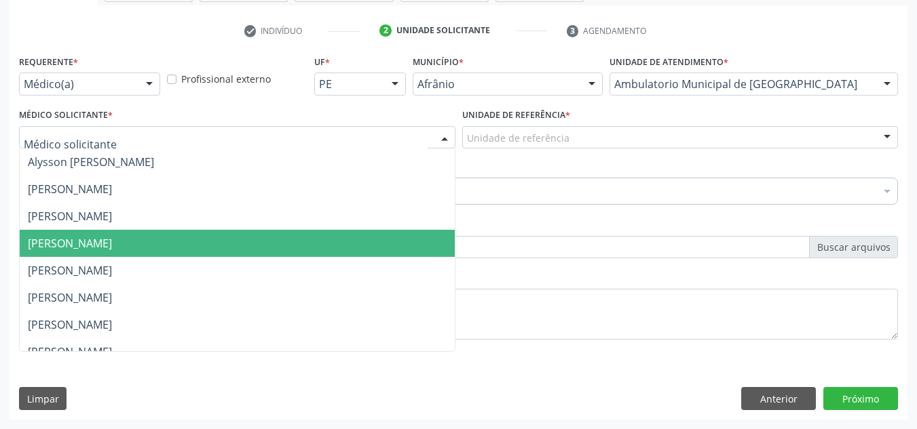
drag, startPoint x: 368, startPoint y: 256, endPoint x: 444, endPoint y: 225, distance: 81.5
click at [368, 257] on ul "Alysson [PERSON_NAME] [PERSON_NAME] [PERSON_NAME] [PERSON_NAME] [PERSON_NAME] […" at bounding box center [237, 366] width 435 height 434
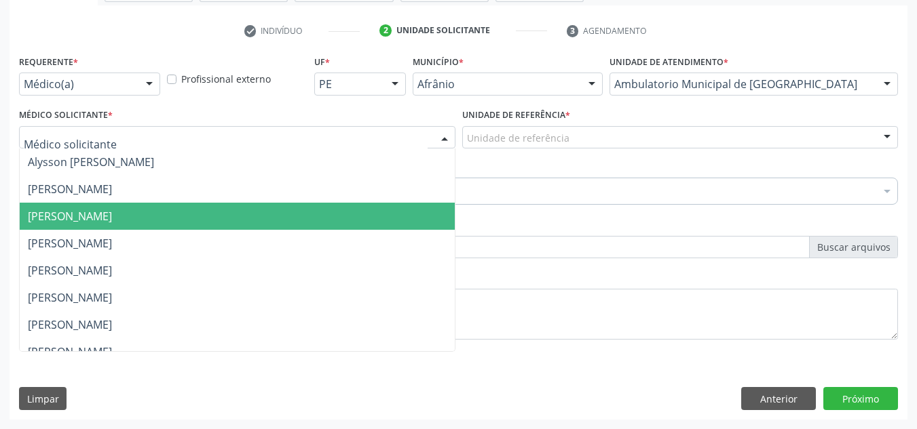
drag, startPoint x: 419, startPoint y: 218, endPoint x: 520, endPoint y: 185, distance: 106.0
click at [419, 218] on span "[PERSON_NAME]" at bounding box center [237, 216] width 435 height 27
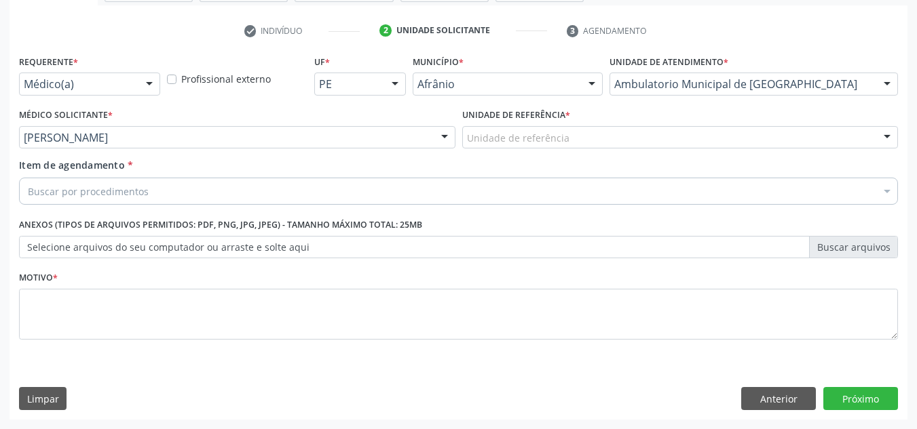
click at [602, 139] on div "Unidade de referência" at bounding box center [680, 137] width 436 height 23
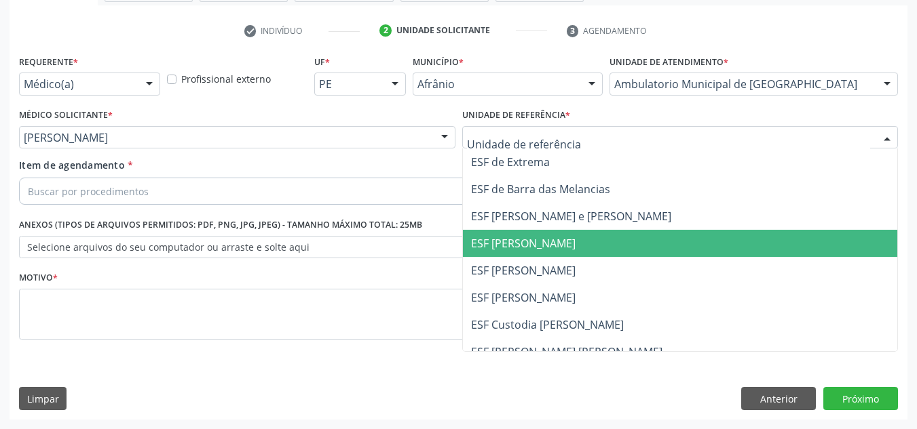
drag, startPoint x: 590, startPoint y: 240, endPoint x: 587, endPoint y: 192, distance: 48.3
click at [575, 241] on span "ESF [PERSON_NAME]" at bounding box center [523, 243] width 104 height 15
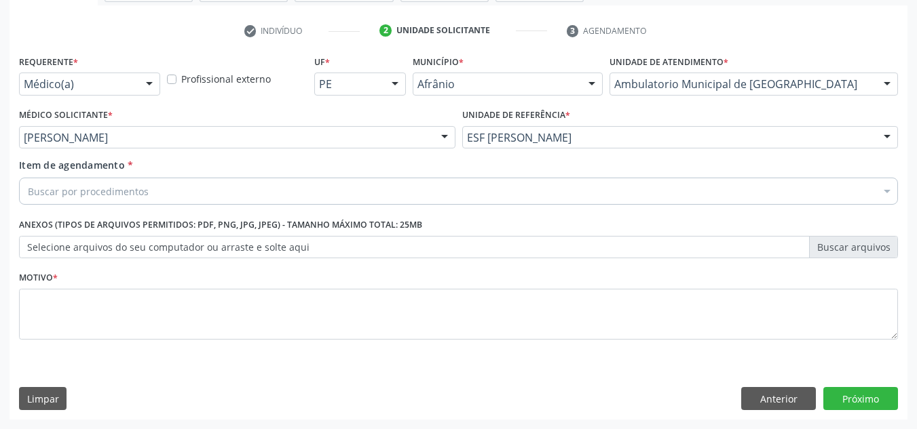
click at [587, 191] on div "Buscar por procedimentos" at bounding box center [458, 191] width 879 height 27
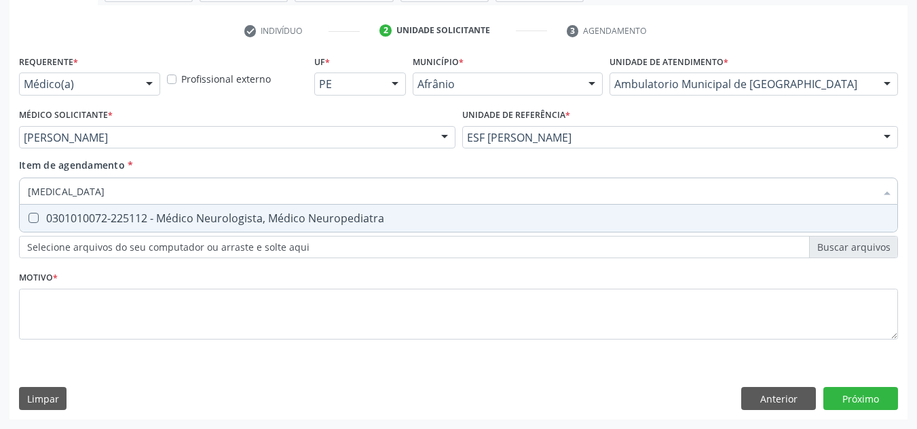
type input "NEUROLOGISTA"
click at [520, 221] on div "0301010072-225112 - Médico Neurologista, Médico Neuropediatra" at bounding box center [458, 218] width 861 height 11
checkbox Neuropediatra "true"
click at [498, 341] on div "Requerente * Médico(a) Médico(a) Enfermeiro(a) Paciente Nenhum resultado encont…" at bounding box center [458, 205] width 879 height 307
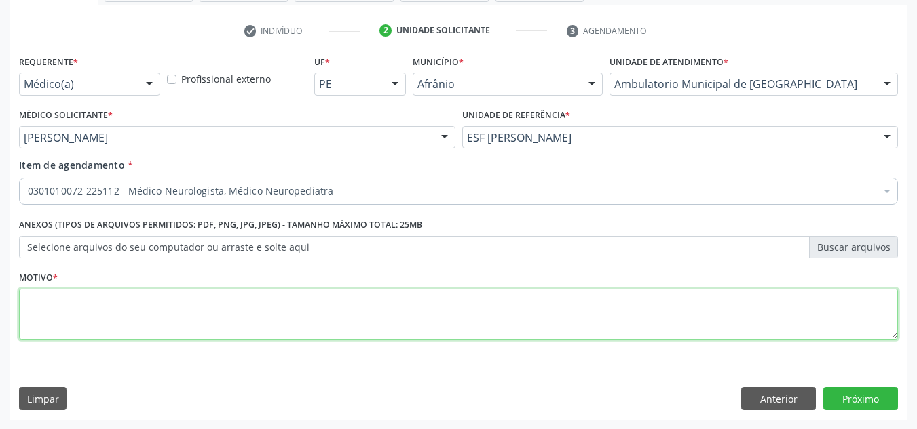
click at [486, 340] on textarea at bounding box center [458, 315] width 879 height 52
type textarea "ANSIEDADE"
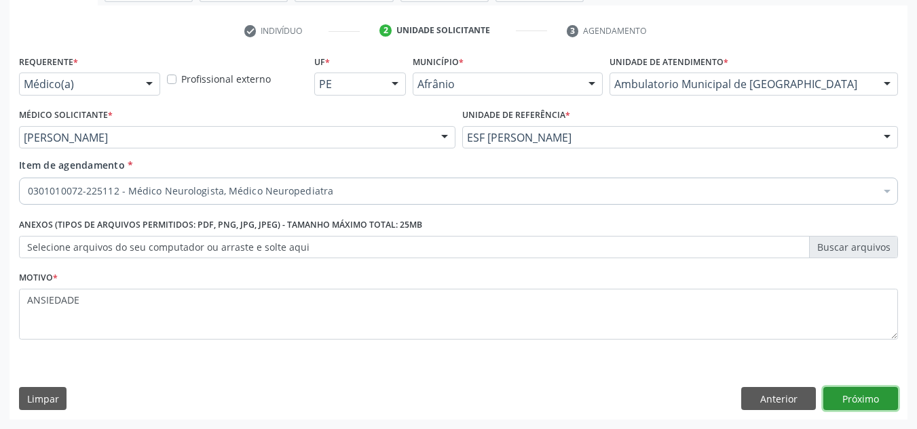
click at [847, 402] on button "Próximo" at bounding box center [860, 398] width 75 height 23
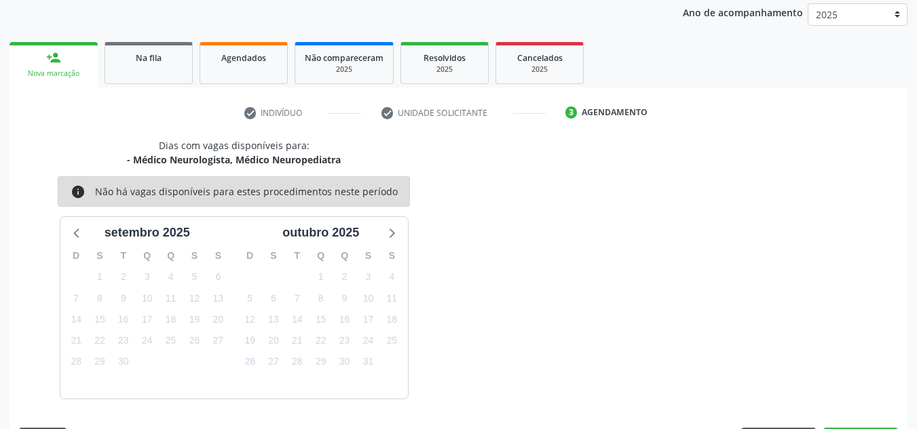
scroll to position [201, 0]
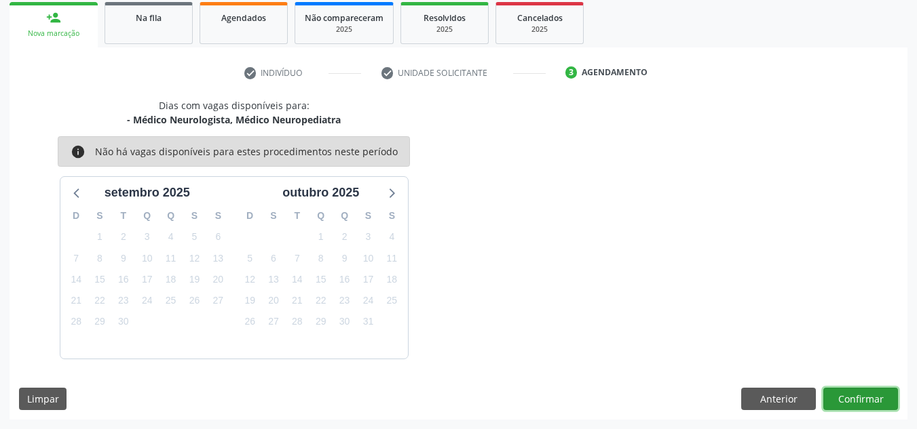
click at [857, 393] on button "Confirmar" at bounding box center [860, 399] width 75 height 23
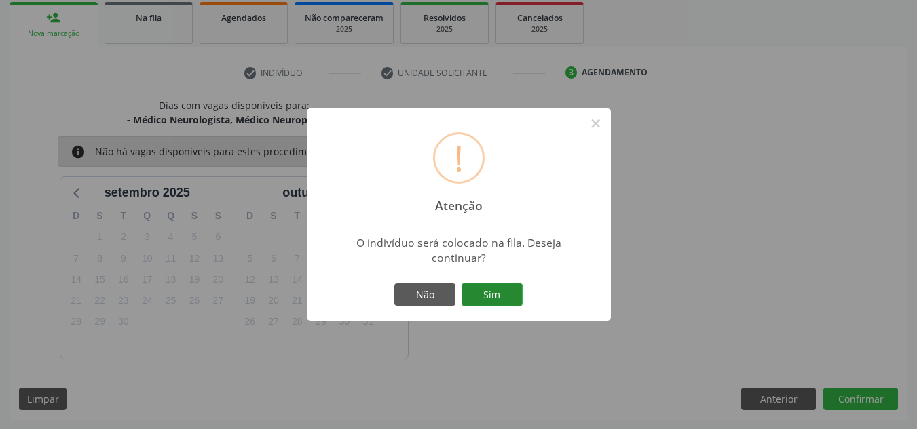
click at [499, 284] on button "Sim" at bounding box center [491, 295] width 61 height 23
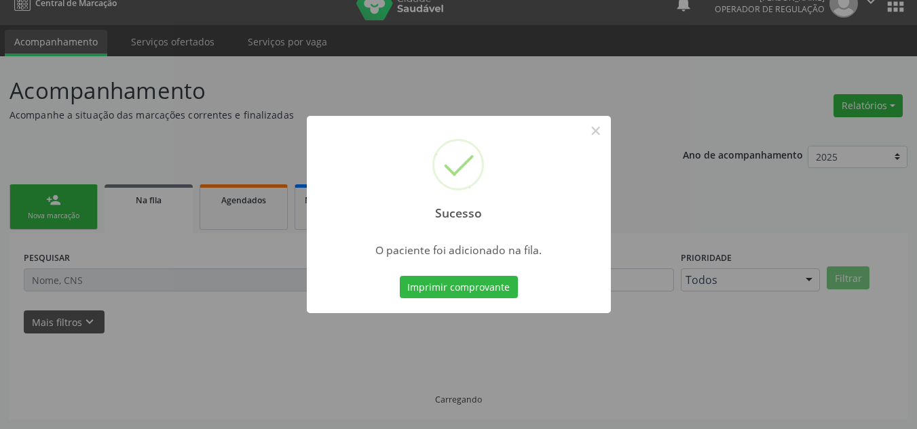
scroll to position [18, 0]
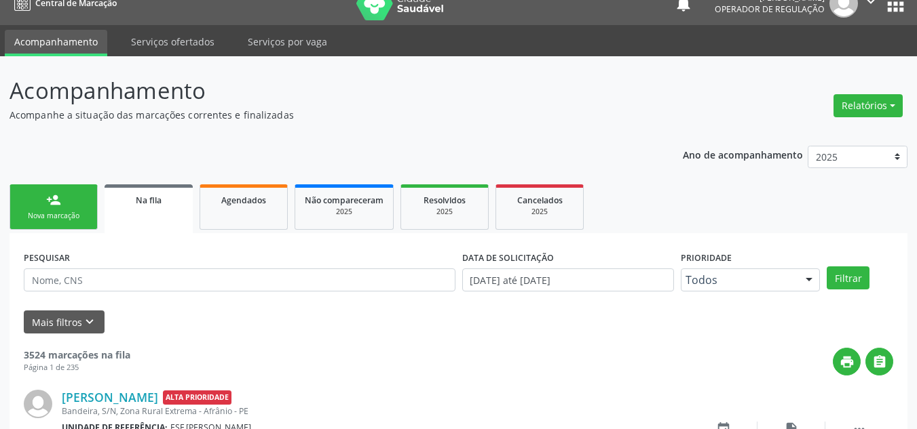
click at [45, 204] on link "person_add Nova marcação" at bounding box center [53, 207] width 88 height 45
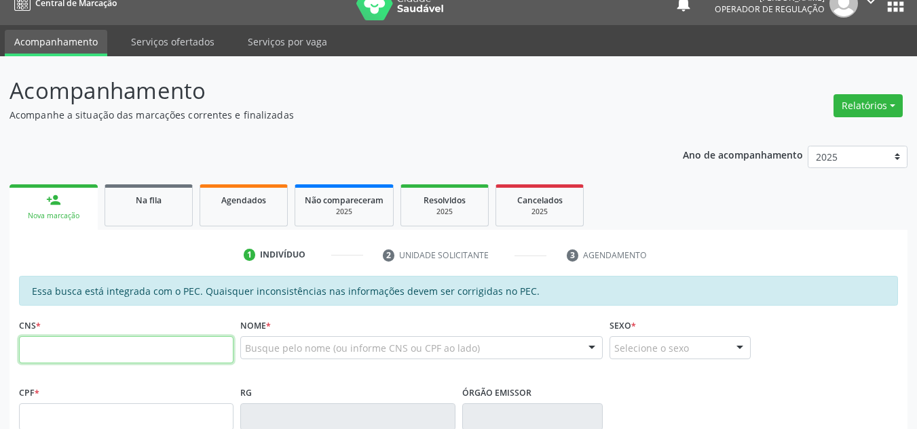
click at [105, 337] on input "text" at bounding box center [126, 350] width 214 height 27
drag, startPoint x: 109, startPoint y: 339, endPoint x: 98, endPoint y: 337, distance: 10.4
click at [109, 340] on input "text" at bounding box center [126, 350] width 214 height 27
type input "700 8089 9260 0280"
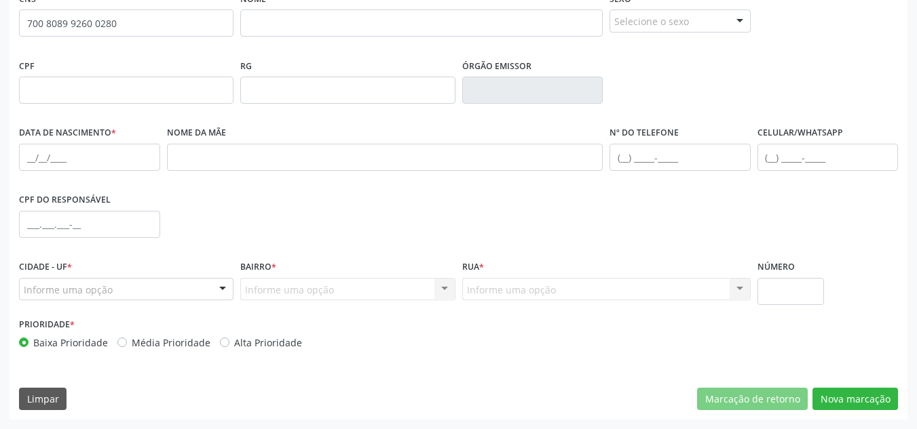
scroll to position [305, 0]
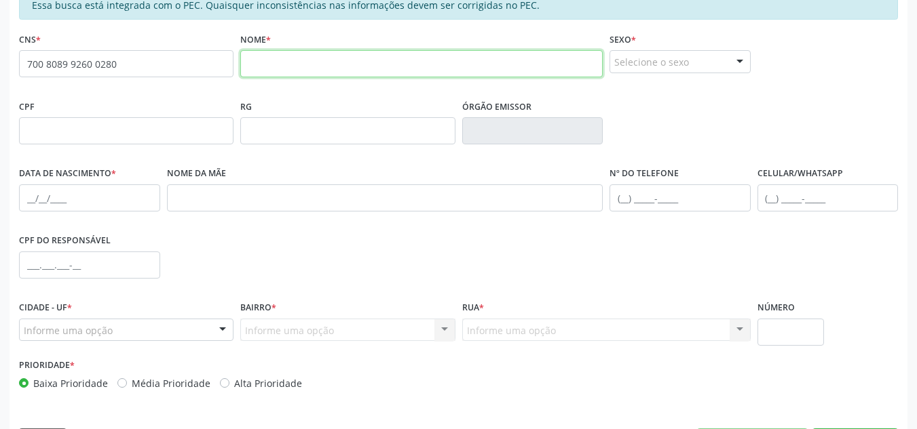
click at [297, 60] on input "text" at bounding box center [421, 63] width 362 height 27
